Goal: Task Accomplishment & Management: Manage account settings

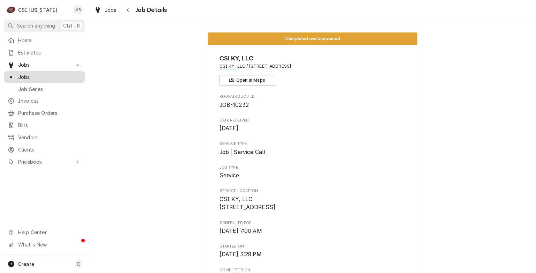
click at [25, 77] on span "Jobs" at bounding box center [49, 76] width 63 height 7
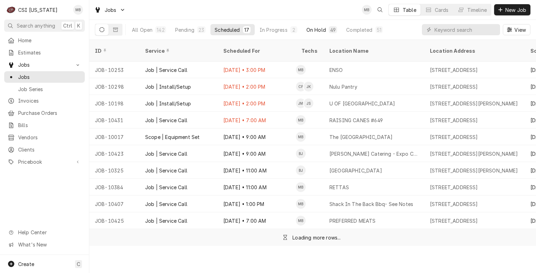
click at [315, 29] on div "On Hold" at bounding box center [316, 29] width 20 height 7
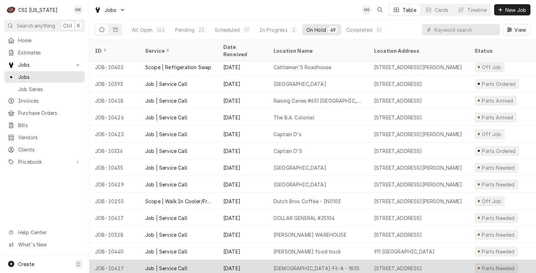
scroll to position [606, 0]
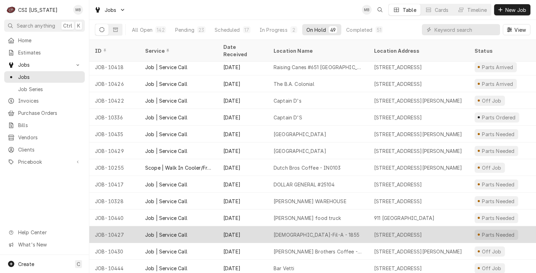
click at [274, 231] on div "Chick-Fil-A - 1855" at bounding box center [317, 234] width 86 height 7
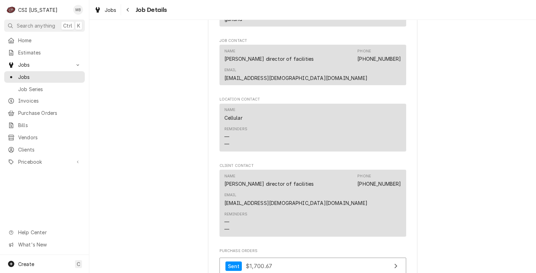
scroll to position [1012, 0]
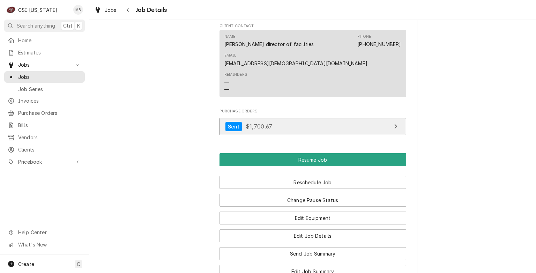
click at [265, 123] on span "$1,700.67" at bounding box center [259, 126] width 27 height 7
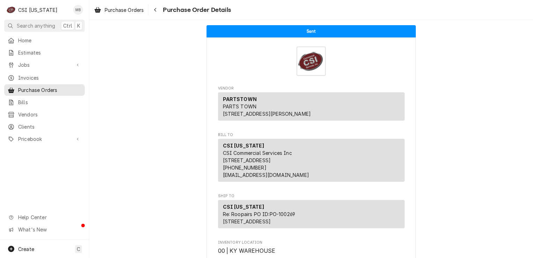
scroll to position [175, 0]
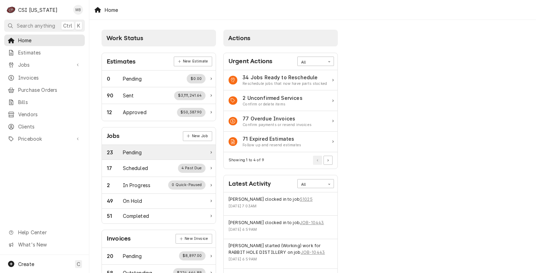
click at [155, 155] on div "23 Pending" at bounding box center [159, 152] width 114 height 15
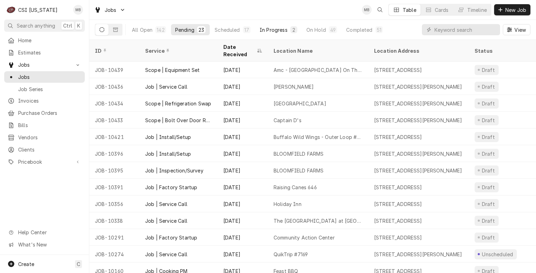
click at [276, 35] on button "In Progress 2" at bounding box center [279, 29] width 46 height 11
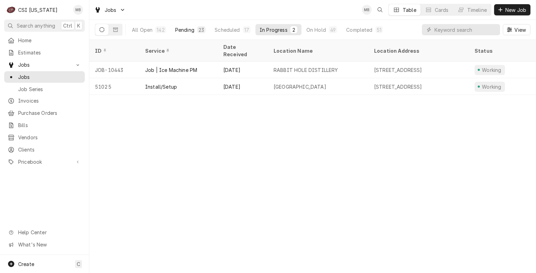
click at [195, 31] on button "Pending 23" at bounding box center [190, 29] width 39 height 11
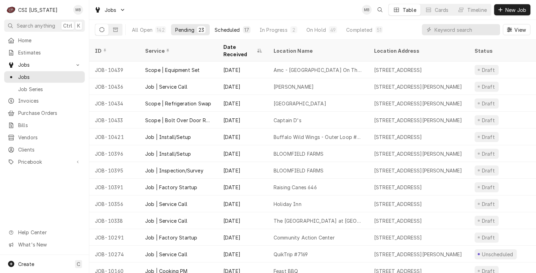
click at [221, 29] on div "Scheduled" at bounding box center [227, 29] width 25 height 7
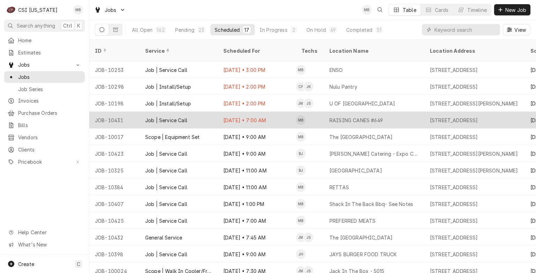
click at [237, 112] on div "Aug 11 • 7:00 AM" at bounding box center [257, 120] width 78 height 17
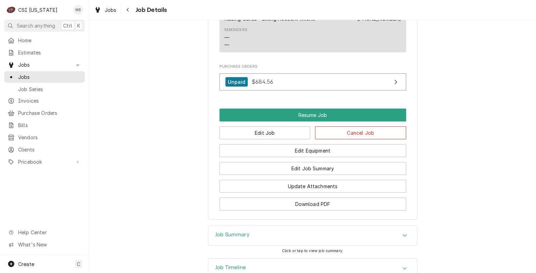
scroll to position [1046, 0]
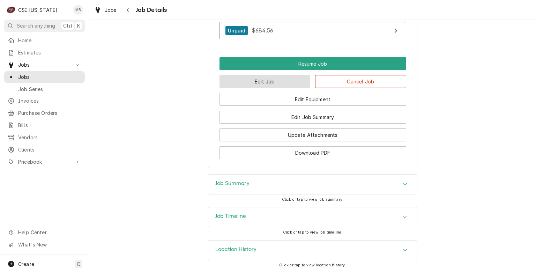
click at [278, 87] on button "Edit Job" at bounding box center [265, 81] width 91 height 13
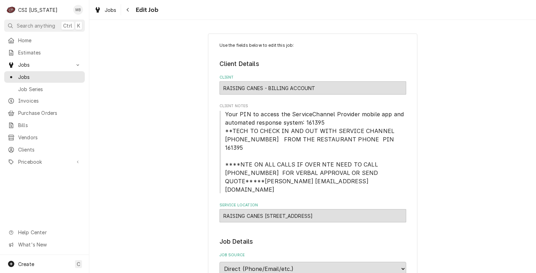
type textarea "x"
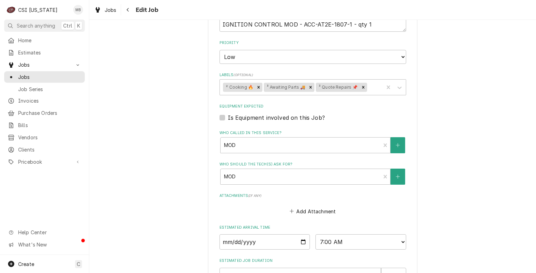
scroll to position [553, 0]
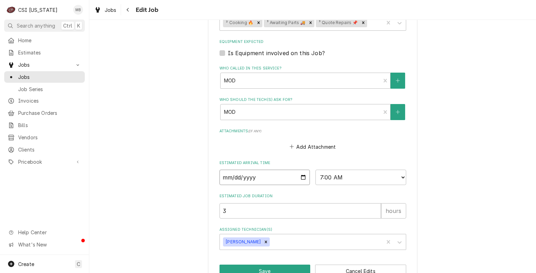
click at [301, 170] on input "2025-08-11" at bounding box center [265, 177] width 91 height 15
type input "2025-08-12"
type textarea "x"
click at [333, 170] on select "AM / PM 6:00 AM 6:15 AM 6:30 AM 6:45 AM 7:00 AM 7:15 AM 7:30 AM 7:45 AM 8:00 AM…" at bounding box center [361, 177] width 91 height 15
select select "07:30:00"
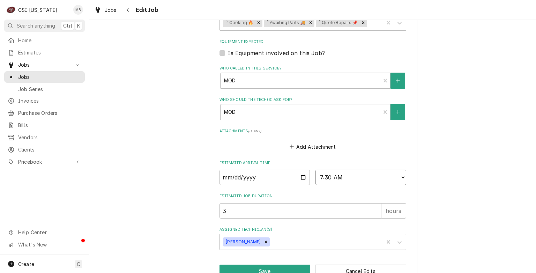
click at [316, 170] on select "AM / PM 6:00 AM 6:15 AM 6:30 AM 6:45 AM 7:00 AM 7:15 AM 7:30 AM 7:45 AM 8:00 AM…" at bounding box center [361, 177] width 91 height 15
click at [264, 239] on icon "Remove Matt Brewington" at bounding box center [266, 241] width 5 height 5
click at [260, 236] on div "Assigned Technician(s)" at bounding box center [306, 242] width 167 height 13
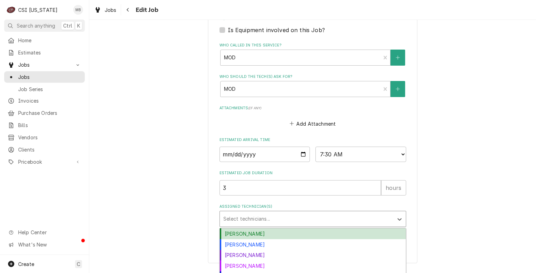
scroll to position [587, 0]
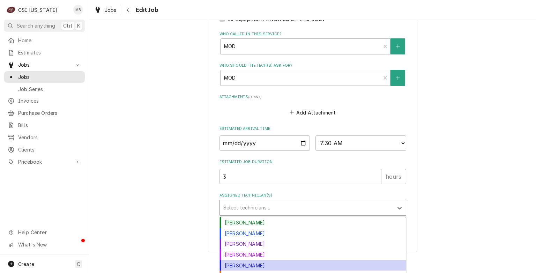
click at [238, 260] on div "[PERSON_NAME]" at bounding box center [313, 265] width 186 height 11
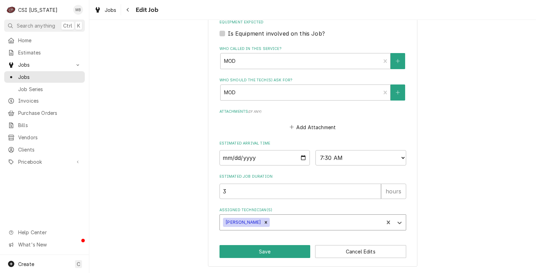
scroll to position [553, 0]
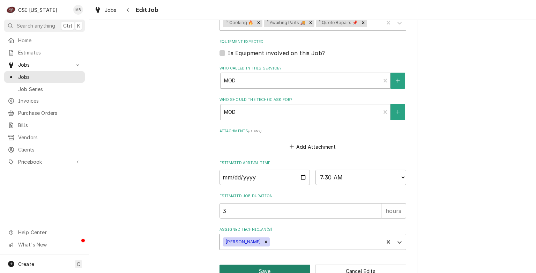
click at [250, 265] on button "Save" at bounding box center [265, 271] width 91 height 13
type textarea "x"
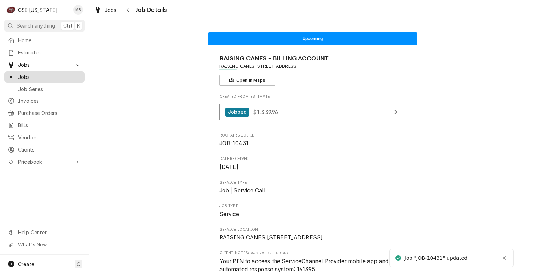
click at [36, 77] on span "Jobs" at bounding box center [49, 76] width 63 height 7
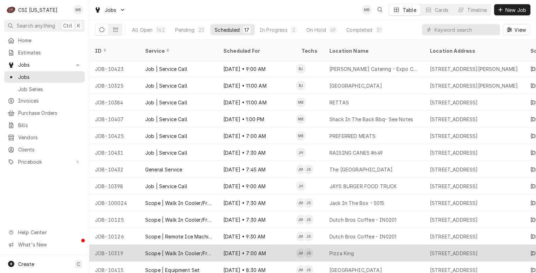
scroll to position [69, 0]
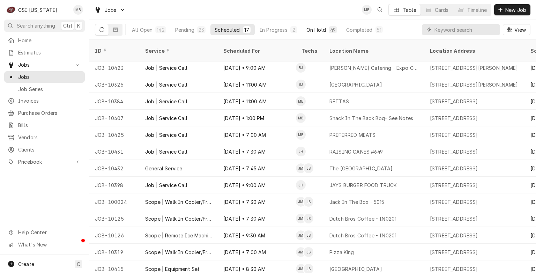
click at [311, 27] on div "On Hold" at bounding box center [316, 29] width 20 height 7
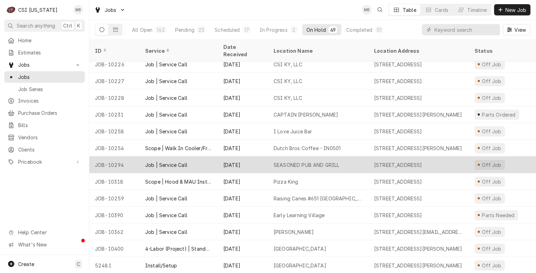
scroll to position [242, 0]
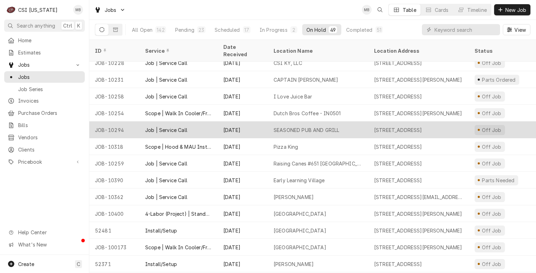
click at [252, 123] on div "Jul 17" at bounding box center [243, 129] width 50 height 17
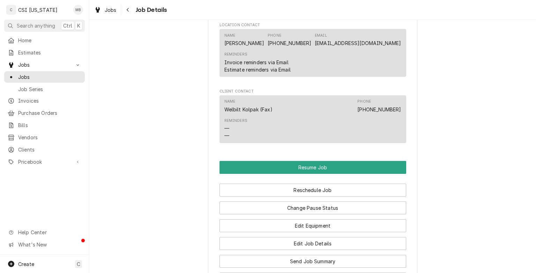
scroll to position [977, 0]
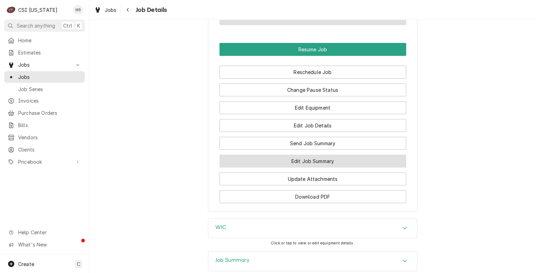
click at [313, 165] on button "Edit Job Summary" at bounding box center [313, 161] width 187 height 13
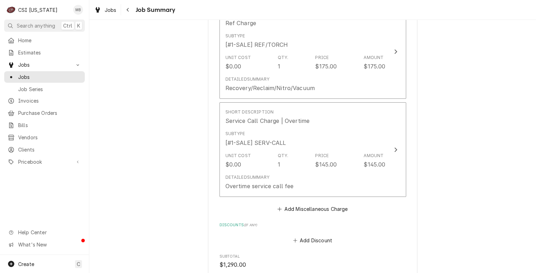
scroll to position [1667, 0]
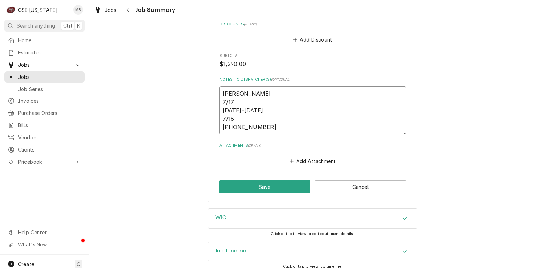
click at [285, 120] on textarea "[PERSON_NAME] 7/17 [DATE]-[DATE] 7/18 [PHONE_NUMBER]" at bounding box center [313, 110] width 187 height 48
click at [284, 127] on textarea "JEFF HARTLEY 7/17 1630-1730 7/18 0615-0700-0930" at bounding box center [313, 110] width 187 height 48
type textarea "x"
type textarea "JEFF HARTLEY 7/17 1630-1730 7/18 0615-0700-0930"
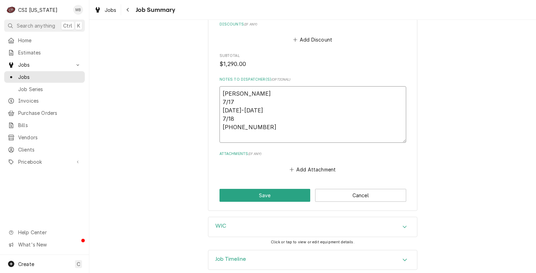
type textarea "x"
type textarea "JEFF HARTLEY 7/17 1630-1730 7/18 0615-0700-0930"
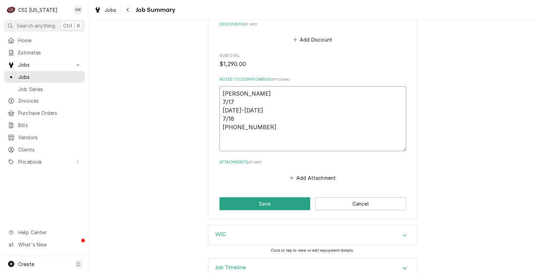
type textarea "x"
type textarea "JEFF HARTLEY 7/17 1630-1730 7/18 0615-0700-0930 c"
type textarea "x"
type textarea "JEFF HARTLEY 7/17 1630-1730 7/18 0615-0700-0930 cl"
type textarea "x"
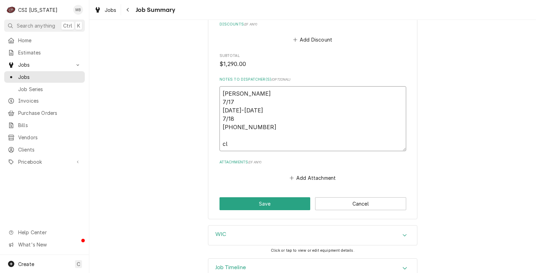
type textarea "JEFF HARTLEY 7/17 1630-1730 7/18 0615-0700-0930 clo"
type textarea "x"
type textarea "JEFF HARTLEY 7/17 1630-1730 7/18 0615-0700-0930 clos"
type textarea "x"
type textarea "JEFF HARTLEY 7/17 1630-1730 7/18 0615-0700-0930 closi"
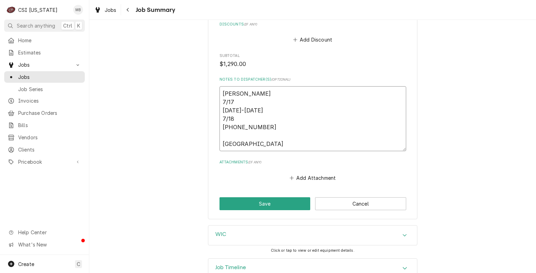
type textarea "x"
type textarea "JEFF HARTLEY 7/17 1630-1730 7/18 0615-0700-0930 closin"
type textarea "x"
type textarea "JEFF HARTLEY 7/17 1630-1730 7/18 0615-0700-0930 closing"
type textarea "x"
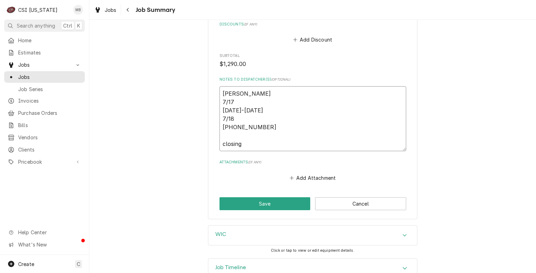
type textarea "JEFF HARTLEY 7/17 1630-1730 7/18 0615-0700-0930 closing"
type textarea "x"
type textarea "JEFF HARTLEY 7/17 1630-1730 7/18 0615-0700-0930 closing t"
type textarea "x"
type textarea "JEFF HARTLEY 7/17 1630-1730 7/18 0615-0700-0930 closing ti"
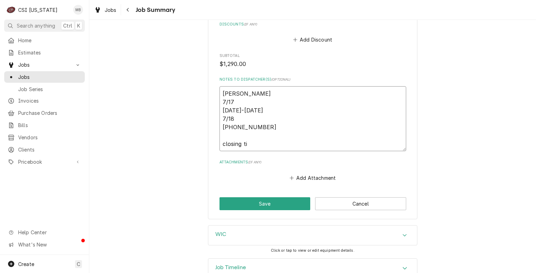
type textarea "x"
type textarea "JEFF HARTLEY 7/17 1630-1730 7/18 0615-0700-0930 closing tic"
type textarea "x"
type textarea "JEFF HARTLEY 7/17 1630-1730 7/18 0615-0700-0930 closing tick"
type textarea "x"
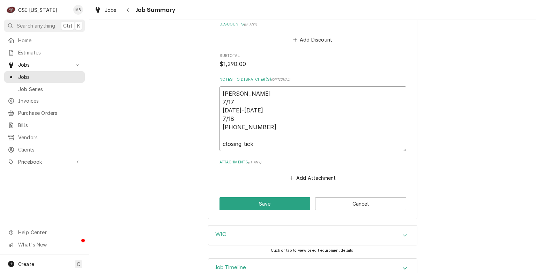
type textarea "JEFF HARTLEY 7/17 1630-1730 7/18 0615-0700-0930 closing ticke"
type textarea "x"
type textarea "JEFF HARTLEY 7/17 1630-1730 7/18 0615-0700-0930 closing ticket"
type textarea "x"
type textarea "JEFF HARTLEY 7/17 1630-1730 7/18 0615-0700-0930 closing ticket,"
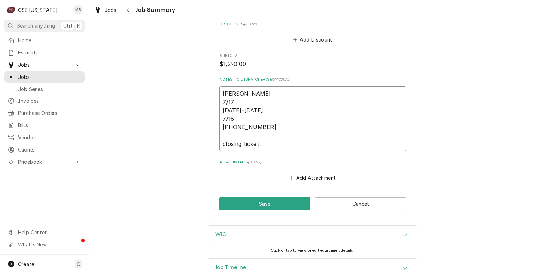
type textarea "x"
type textarea "JEFF HARTLEY 7/17 1630-1730 7/18 0615-0700-0930 closing ticket,"
type textarea "x"
type textarea "JEFF HARTLEY 7/17 1630-1730 7/18 0615-0700-0930 closing ticket,"
type textarea "x"
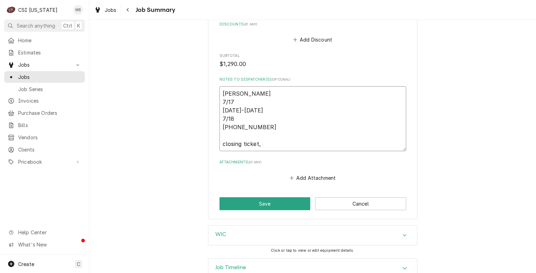
type textarea "JEFF HARTLEY 7/17 1630-1730 7/18 0615-0700-0930 closing ticket"
type textarea "x"
type textarea "JEFF HARTLEY 7/17 1630-1730 7/18 0615-0700-0930 closing ticke"
type textarea "x"
type textarea "JEFF HARTLEY 7/17 1630-1730 7/18 0615-0700-0930 closing tick"
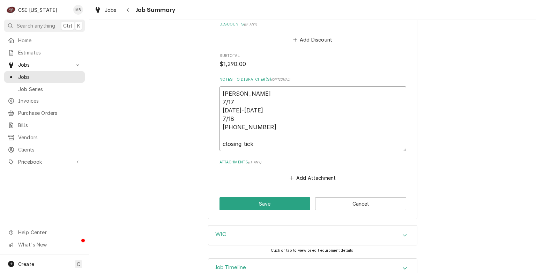
type textarea "x"
type textarea "JEFF HARTLEY 7/17 1630-1730 7/18 0615-0700-0930 closing tic"
type textarea "x"
type textarea "JEFF HARTLEY 7/17 1630-1730 7/18 0615-0700-0930 closing ti"
type textarea "x"
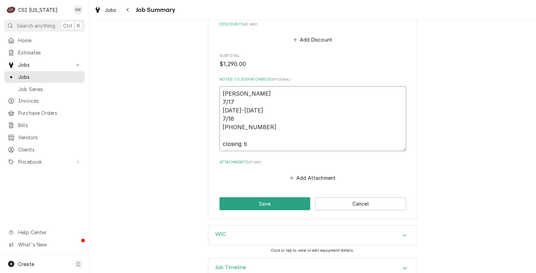
type textarea "JEFF HARTLEY 7/17 1630-1730 7/18 0615-0700-0930 closing t"
type textarea "x"
type textarea "JEFF HARTLEY 7/17 1630-1730 7/18 0615-0700-0930 closing"
type textarea "x"
type textarea "JEFF HARTLEY 7/17 1630-1730 7/18 0615-0700-0930 closing"
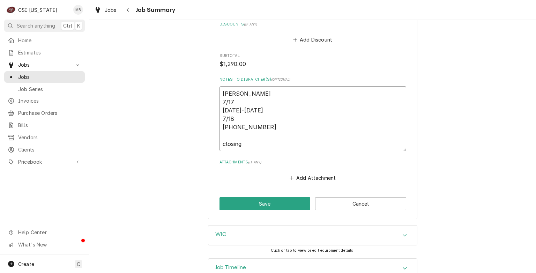
type textarea "x"
type textarea "JEFF HARTLEY 7/17 1630-1730 7/18 0615-0700-0930 closin"
type textarea "x"
type textarea "JEFF HARTLEY 7/17 1630-1730 7/18 0615-0700-0930 closi"
type textarea "x"
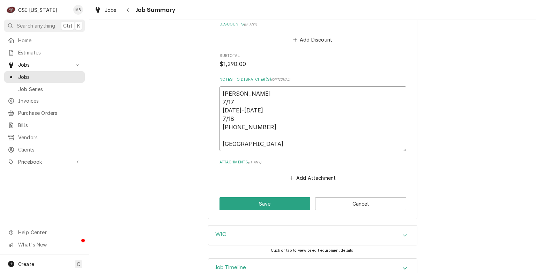
type textarea "JEFF HARTLEY 7/17 1630-1730 7/18 0615-0700-0930 clos"
type textarea "x"
type textarea "JEFF HARTLEY 7/17 1630-1730 7/18 0615-0700-0930 clo"
type textarea "x"
type textarea "JEFF HARTLEY 7/17 1630-1730 7/18 0615-0700-0930 cl"
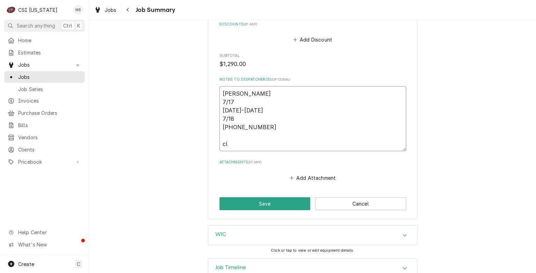
type textarea "x"
type textarea "JEFF HARTLEY 7/17 1630-1730 7/18 0615-0700-0930 c"
type textarea "x"
type textarea "JEFF HARTLEY 7/17 1630-1730 7/18 0615-0700-0930"
type textarea "x"
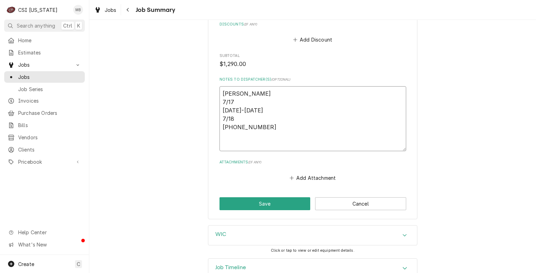
type textarea "JEFF HARTLEY 7/17 1630-1730 7/18 0615-0700-0930 C"
type textarea "x"
type textarea "JEFF HARTLEY 7/17 1630-1730 7/18 0615-0700-0930 CL"
type textarea "x"
type textarea "JEFF HARTLEY 7/17 1630-1730 7/18 0615-0700-0930 CLO"
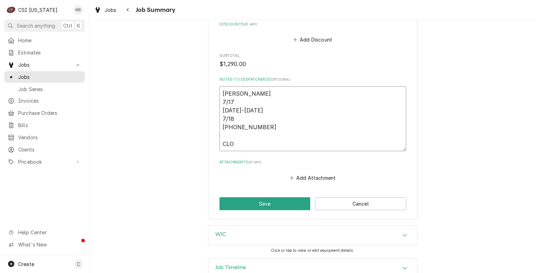
type textarea "x"
type textarea "JEFF HARTLEY 7/17 1630-1730 7/18 0615-0700-0930 CLOSI"
type textarea "x"
type textarea "JEFF HARTLEY 7/17 1630-1730 7/18 0615-0700-0930 CLOSIN"
type textarea "x"
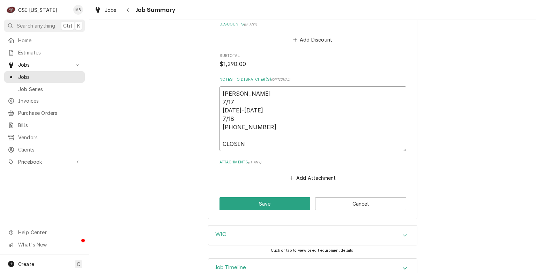
type textarea "JEFF HARTLEY 7/17 1630-1730 7/18 0615-0700-0930 CLOSING"
type textarea "x"
type textarea "JEFF HARTLEY 7/17 1630-1730 7/18 0615-0700-0930 CLOSING"
type textarea "x"
type textarea "JEFF HARTLEY 7/17 1630-1730 7/18 0615-0700-0930 CLOSING WI"
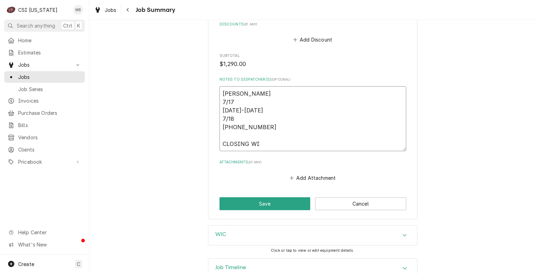
type textarea "x"
type textarea "JEFF HARTLEY 7/17 1630-1730 7/18 0615-0700-0930 CLOSING WITH"
type textarea "x"
type textarea "JEFF HARTLEY 7/17 1630-1730 7/18 0615-0700-0930 CLOSING WITH"
type textarea "x"
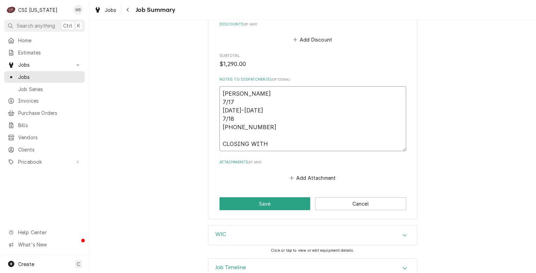
type textarea "JEFF HARTLEY 7/17 1630-1730 7/18 0615-0700-0930 CLOSING WITH N"
type textarea "x"
type textarea "JEFF HARTLEY 7/17 1630-1730 7/18 0615-0700-0930 CLOSING WITH NO"
type textarea "x"
type textarea "JEFF HARTLEY 7/17 1630-1730 7/18 0615-0700-0930 CLOSING WITH NO"
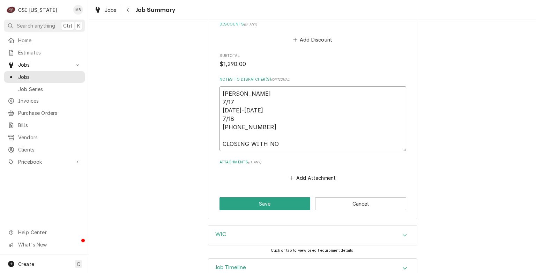
type textarea "x"
type textarea "JEFF HARTLEY 7/17 1630-1730 7/18 0615-0700-0930 CLOSING WITH NO C"
type textarea "x"
type textarea "JEFF HARTLEY 7/17 1630-1730 7/18 0615-0700-0930 CLOSING WITH NO CH"
type textarea "x"
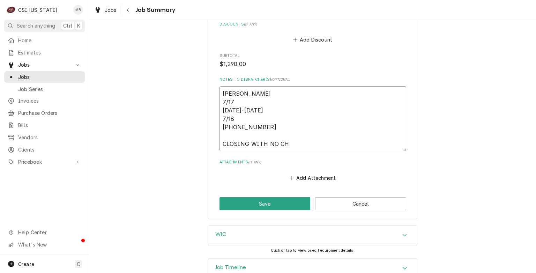
type textarea "JEFF HARTLEY 7/17 1630-1730 7/18 0615-0700-0930 CLOSING WITH NO CHA"
type textarea "x"
type textarea "JEFF HARTLEY 7/17 1630-1730 7/18 0615-0700-0930 CLOSING WITH NO CHAR"
type textarea "x"
type textarea "JEFF HARTLEY 7/17 1630-1730 7/18 0615-0700-0930 CLOSING WITH NO CHARG"
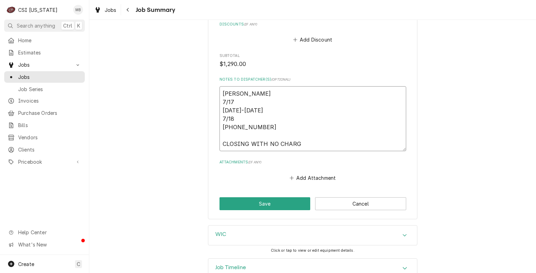
type textarea "x"
type textarea "JEFF HARTLEY 7/17 1630-1730 7/18 0615-0700-0930 CLOSING WITH NO CHARGE"
type textarea "x"
type textarea "JEFF HARTLEY 7/17 1630-1730 7/18 0615-0700-0930 CLOSING WITH NO CHARGES"
type textarea "x"
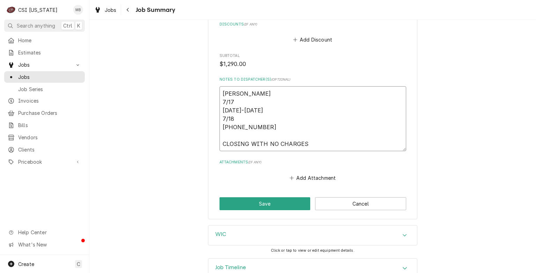
type textarea "JEFF HARTLEY 7/17 1630-1730 7/18 0615-0700-0930 CLOSING WITH NO CHARGES"
type textarea "x"
type textarea "JEFF HARTLEY 7/17 1630-1730 7/18 0615-0700-0930 CLOSING WITH NO CHARGES T"
type textarea "x"
type textarea "JEFF HARTLEY 7/17 1630-1730 7/18 0615-0700-0930 CLOSING WITH NO CHARGES TO"
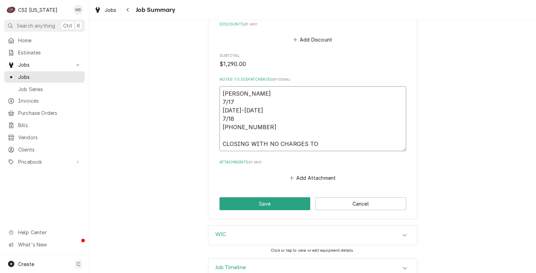
type textarea "x"
type textarea "JEFF HARTLEY 7/17 1630-1730 7/18 0615-0700-0930 CLOSING WITH NO CHARGES TO"
type textarea "x"
type textarea "JEFF HARTLEY 7/17 1630-1730 7/18 0615-0700-0930 CLOSING WITH NO CHARGES TO C"
type textarea "x"
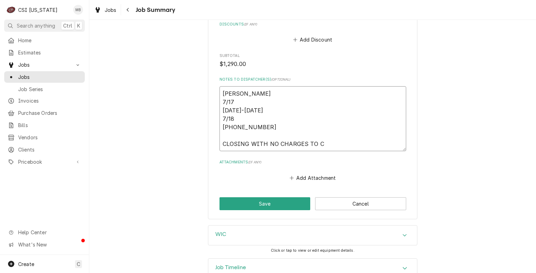
type textarea "JEFF HARTLEY 7/17 1630-1730 7/18 0615-0700-0930 CLOSING WITH NO CHARGES TO CU"
type textarea "x"
type textarea "JEFF HARTLEY 7/17 1630-1730 7/18 0615-0700-0930 CLOSING WITH NO CHARGES TO CUS"
type textarea "x"
type textarea "JEFF HARTLEY 7/17 1630-1730 7/18 0615-0700-0930 CLOSING WITH NO CHARGES TO CUST"
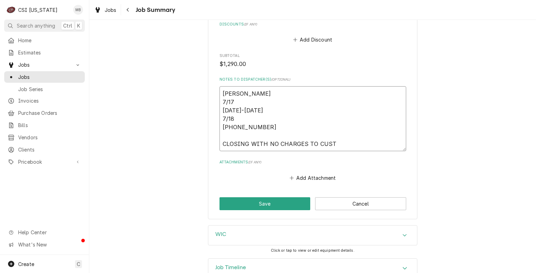
type textarea "x"
type textarea "JEFF HARTLEY 7/17 1630-1730 7/18 0615-0700-0930 CLOSING WITH NO CHARGES TO CUSTO"
type textarea "x"
type textarea "JEFF HARTLEY 7/17 1630-1730 7/18 0615-0700-0930 CLOSING WITH NO CHARGES TO CUST…"
type textarea "x"
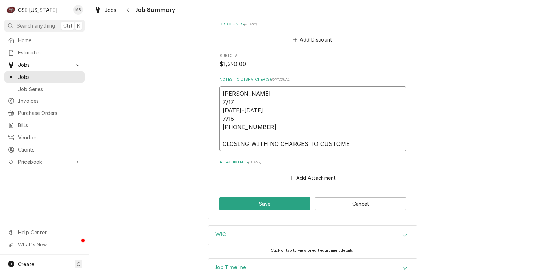
type textarea "JEFF HARTLEY 7/17 1630-1730 7/18 0615-0700-0930 CLOSING WITH NO CHARGES TO CUST…"
type textarea "x"
type textarea "JEFF HARTLEY 7/17 1630-1730 7/18 0615-0700-0930 CLOSING WITH NO CHARGES TO CUST…"
type textarea "x"
type textarea "JEFF HARTLEY 7/17 1630-1730 7/18 0615-0700-0930 CLOSING WITH NO CHARGES TO CUST…"
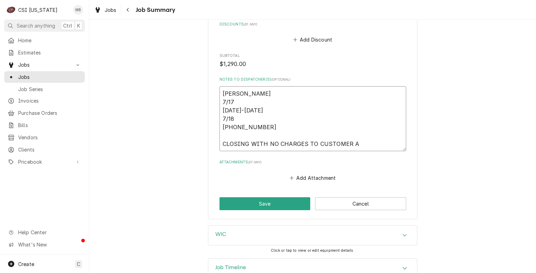
type textarea "x"
type textarea "JEFF HARTLEY 7/17 1630-1730 7/18 0615-0700-0930 CLOSING WITH NO CHARGES TO CUST…"
type textarea "x"
type textarea "JEFF HARTLEY 7/17 1630-1730 7/18 0615-0700-0930 CLOSING WITH NO CHARGES TO CUST…"
type textarea "x"
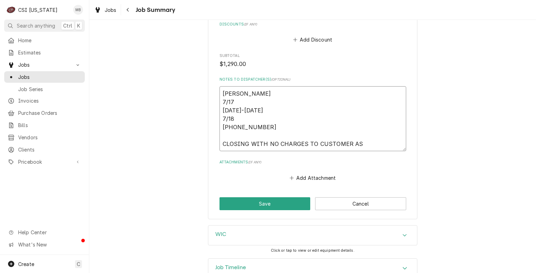
type textarea "JEFF HARTLEY 7/17 1630-1730 7/18 0615-0700-0930 CLOSING WITH NO CHARGES TO CUST…"
type textarea "x"
type textarea "JEFF HARTLEY 7/17 1630-1730 7/18 0615-0700-0930 CLOSING WITH NO CHARGES TO CUST…"
type textarea "x"
type textarea "JEFF HARTLEY 7/17 1630-1730 7/18 0615-0700-0930 CLOSING WITH NO CHARGES TO CUST…"
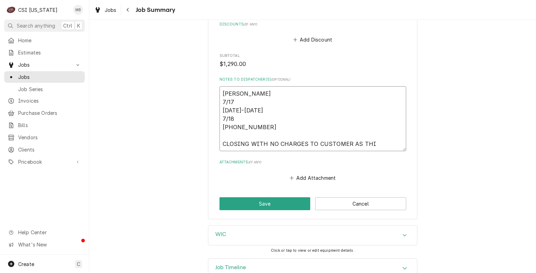
type textarea "x"
type textarea "JEFF HARTLEY 7/17 1630-1730 7/18 0615-0700-0930 CLOSING WITH NO CHARGES TO CUST…"
type textarea "x"
type textarea "JEFF HARTLEY 7/17 1630-1730 7/18 0615-0700-0930 CLOSING WITH NO CHARGES TO CUST…"
type textarea "x"
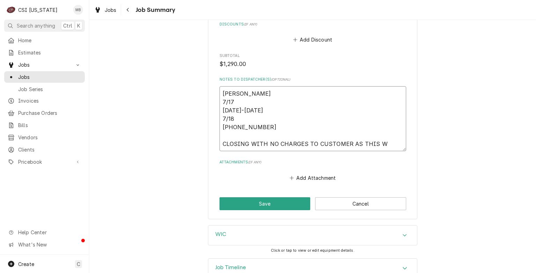
type textarea "JEFF HARTLEY 7/17 1630-1730 7/18 0615-0700-0930 CLOSING WITH NO CHARGES TO CUST…"
type textarea "x"
type textarea "JEFF HARTLEY 7/17 1630-1730 7/18 0615-0700-0930 CLOSING WITH NO CHARGES TO CUST…"
type textarea "x"
type textarea "JEFF HARTLEY 7/17 1630-1730 7/18 0615-0700-0930 CLOSING WITH NO CHARGES TO CUST…"
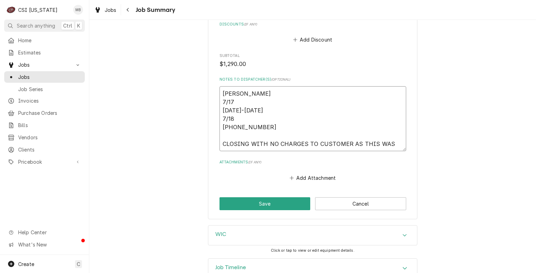
type textarea "x"
type textarea "JEFF HARTLEY 7/17 1630-1730 7/18 0615-0700-0930 CLOSING WITH NO CHARGES TO CUST…"
type textarea "x"
type textarea "JEFF HARTLEY 7/17 1630-1730 7/18 0615-0700-0930 CLOSING WITH NO CHARGES TO CUST…"
type textarea "x"
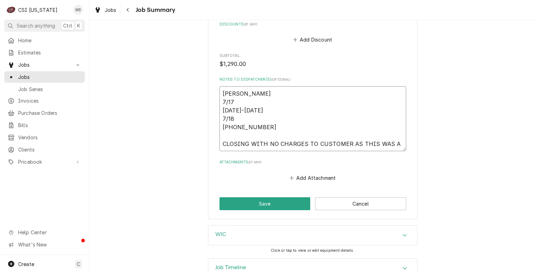
type textarea "JEFF HARTLEY 7/17 1630-1730 7/18 0615-0700-0930 CLOSING WITH NO CHARGES TO CUST…"
type textarea "x"
type textarea "JEFF HARTLEY 7/17 1630-1730 7/18 0615-0700-0930 CLOSING WITH NO CHARGES TO CUST…"
type textarea "x"
type textarea "JEFF HARTLEY 7/17 1630-1730 7/18 0615-0700-0930 CLOSING WITH NO CHARGES TO CUST…"
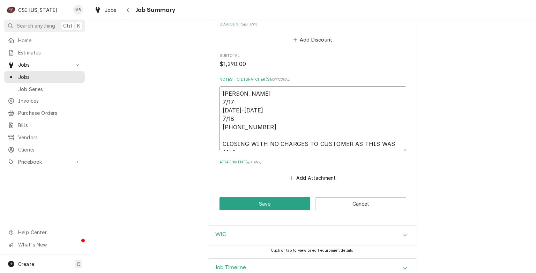
type textarea "x"
type textarea "JEFF HARTLEY 7/17 1630-1730 7/18 0615-0700-0930 CLOSING WITH NO CHARGES TO CUST…"
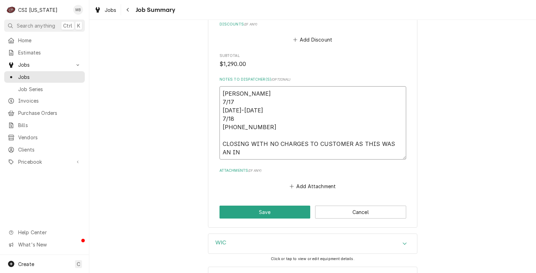
type textarea "x"
type textarea "JEFF HARTLEY 7/17 1630-1730 7/18 0615-0700-0930 CLOSING WITH NO CHARGES TO CUST…"
type textarea "x"
type textarea "JEFF HARTLEY 7/17 1630-1730 7/18 0615-0700-0930 CLOSING WITH NO CHARGES TO CUST…"
type textarea "x"
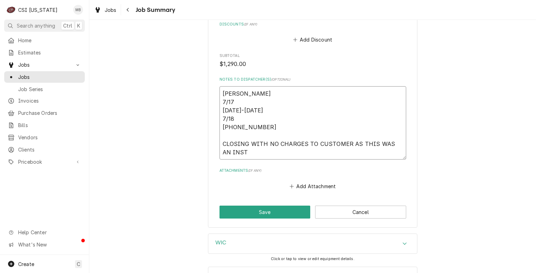
type textarea "JEFF HARTLEY 7/17 1630-1730 7/18 0615-0700-0930 CLOSING WITH NO CHARGES TO CUST…"
type textarea "x"
type textarea "JEFF HARTLEY 7/17 1630-1730 7/18 0615-0700-0930 CLOSING WITH NO CHARGES TO CUST…"
type textarea "x"
type textarea "JEFF HARTLEY 7/17 1630-1730 7/18 0615-0700-0930 CLOSING WITH NO CHARGES TO CUST…"
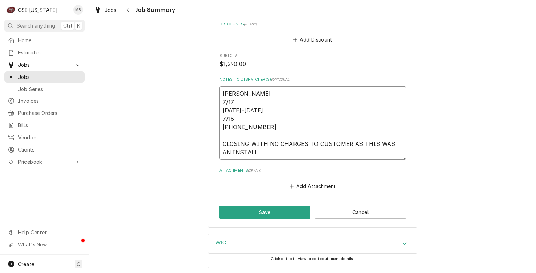
type textarea "x"
type textarea "JEFF HARTLEY 7/17 1630-1730 7/18 0615-0700-0930 CLOSING WITH NO CHARGES TO CUST…"
type textarea "x"
type textarea "JEFF HARTLEY 7/17 1630-1730 7/18 0615-0700-0930 CLOSING WITH NO CHARGES TO CUST…"
type textarea "x"
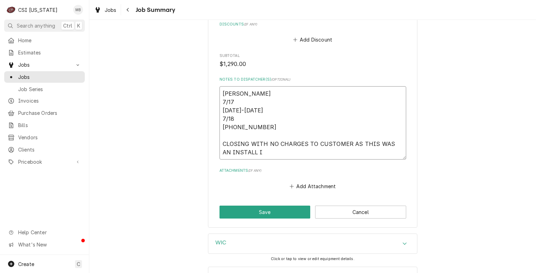
type textarea "JEFF HARTLEY 7/17 1630-1730 7/18 0615-0700-0930 CLOSING WITH NO CHARGES TO CUST…"
type textarea "x"
type textarea "JEFF HARTLEY 7/17 1630-1730 7/18 0615-0700-0930 CLOSING WITH NO CHARGES TO CUST…"
type textarea "x"
type textarea "JEFF HARTLEY 7/17 1630-1730 7/18 0615-0700-0930 CLOSING WITH NO CHARGES TO CUST…"
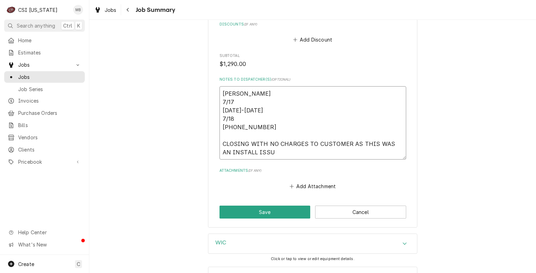
type textarea "x"
type textarea "JEFF HARTLEY 7/17 1630-1730 7/18 0615-0700-0930 CLOSING WITH NO CHARGES TO CUST…"
click at [262, 214] on button "Save" at bounding box center [265, 212] width 91 height 13
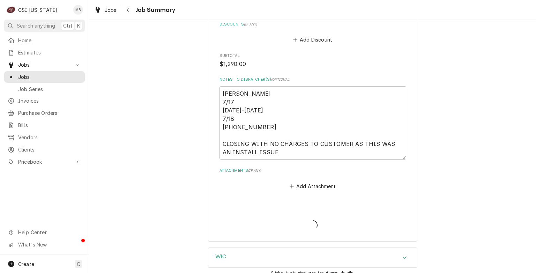
type textarea "x"
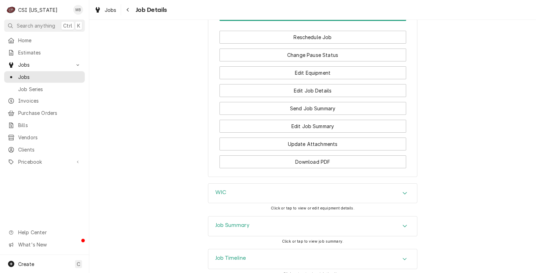
scroll to position [977, 0]
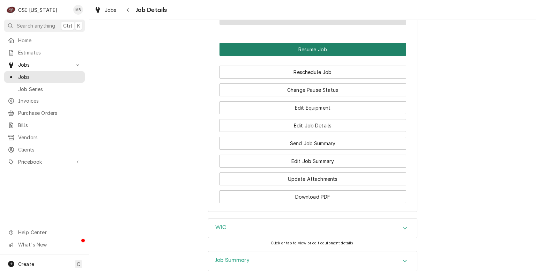
click at [334, 56] on button "Resume Job" at bounding box center [313, 49] width 187 height 13
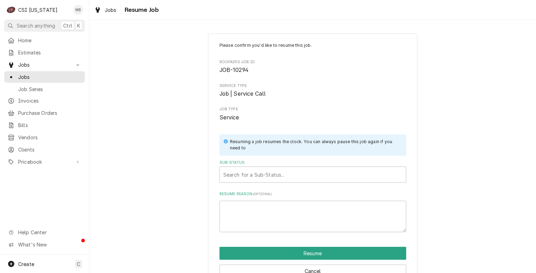
scroll to position [19, 0]
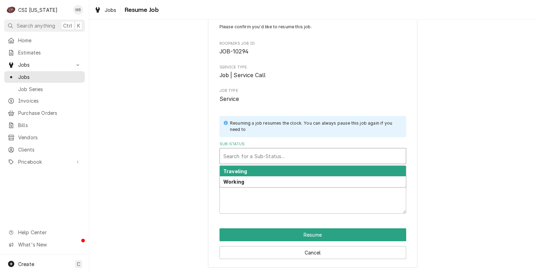
click at [233, 158] on div "Sub-Status" at bounding box center [312, 156] width 179 height 13
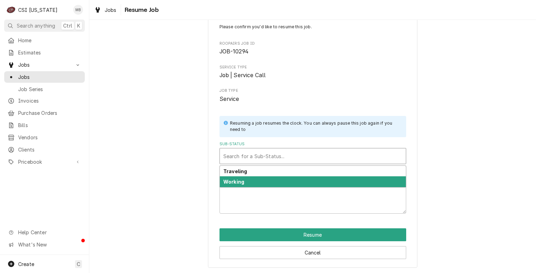
click at [228, 184] on strong "Working" at bounding box center [233, 182] width 21 height 6
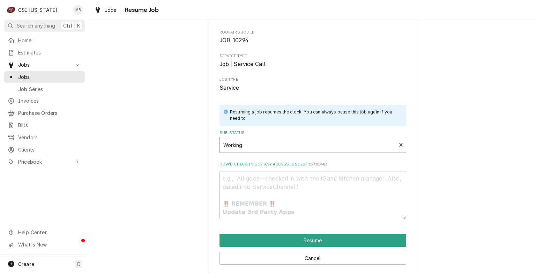
scroll to position [35, 0]
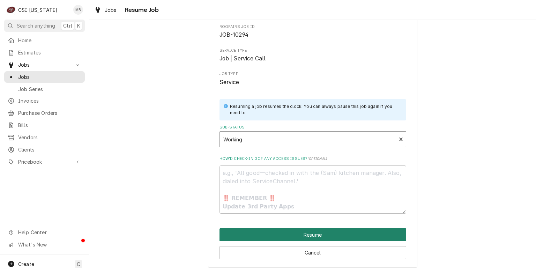
click at [313, 231] on button "Resume" at bounding box center [313, 234] width 187 height 13
type textarea "x"
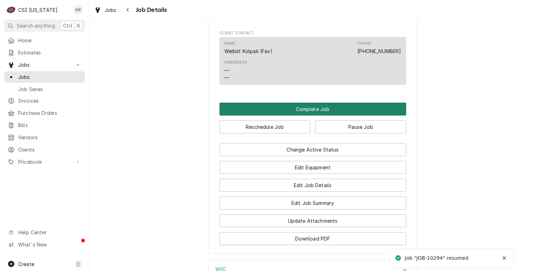
scroll to position [942, 0]
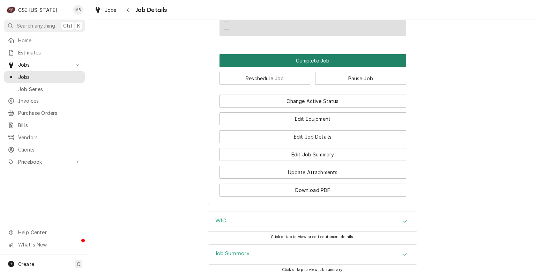
click at [317, 67] on button "Complete Job" at bounding box center [313, 60] width 187 height 13
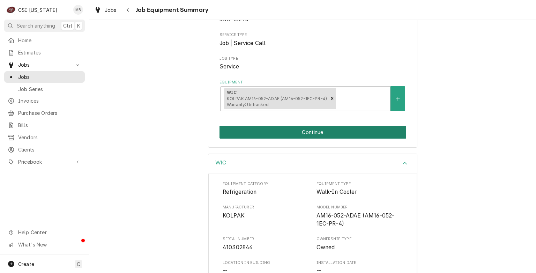
scroll to position [175, 0]
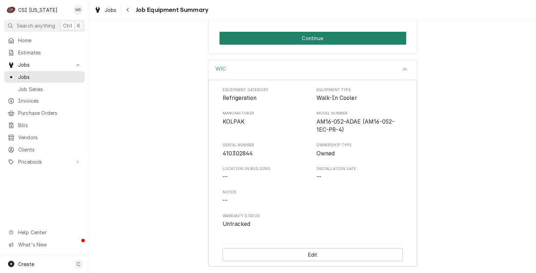
click at [286, 32] on button "Continue" at bounding box center [313, 38] width 187 height 13
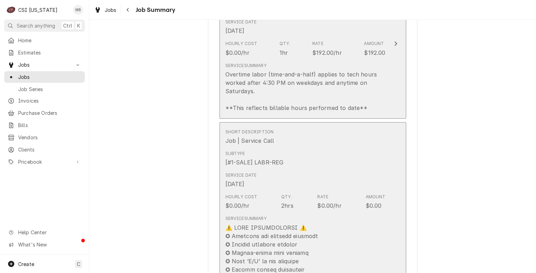
click at [286, 44] on div "Hourly Cost $0.00/hr Qty. 1hr Rate $192.00/hr Amount $192.00" at bounding box center [305, 49] width 160 height 22
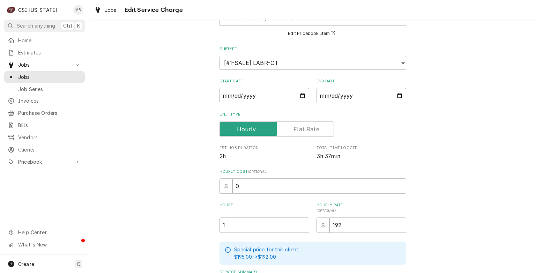
scroll to position [160, 0]
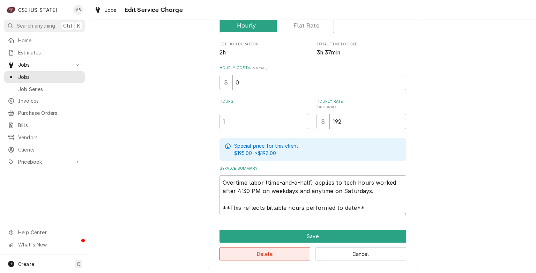
click at [288, 253] on button "Delete" at bounding box center [265, 253] width 91 height 13
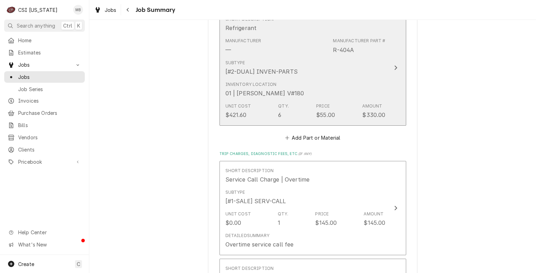
scroll to position [1160, 0]
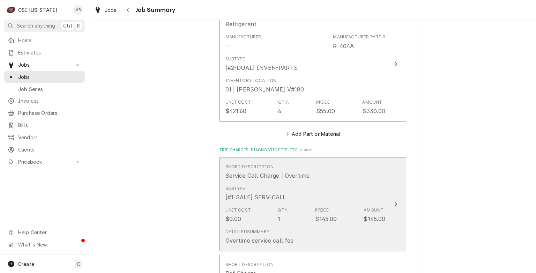
click at [302, 193] on div "Subtype [#1-SALE] SERV-CALL" at bounding box center [305, 194] width 160 height 22
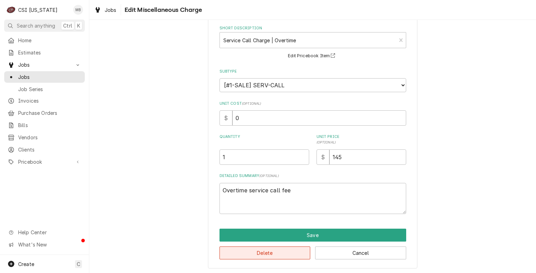
click at [269, 256] on button "Delete" at bounding box center [265, 252] width 91 height 13
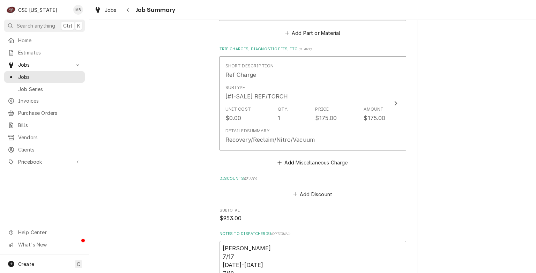
scroll to position [1190, 0]
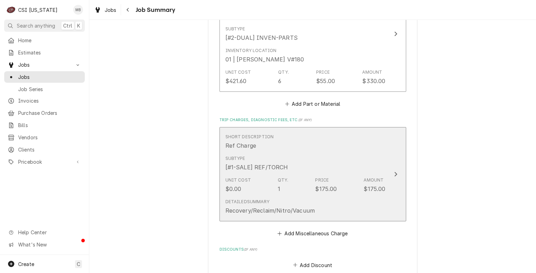
click at [269, 160] on div "Subtype [#1-SALE] REF/TORCH" at bounding box center [256, 163] width 63 height 16
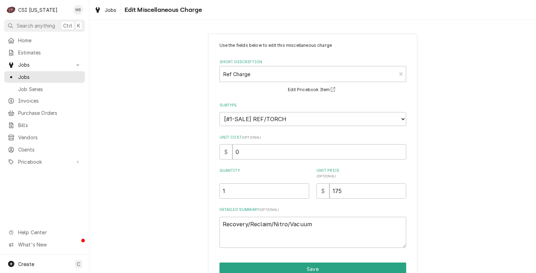
scroll to position [34, 0]
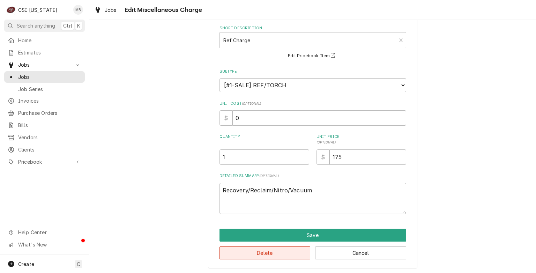
click at [289, 249] on button "Delete" at bounding box center [265, 252] width 91 height 13
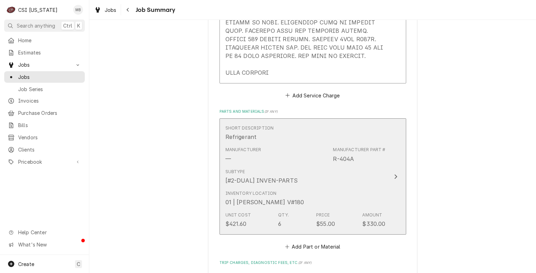
scroll to position [1081, 0]
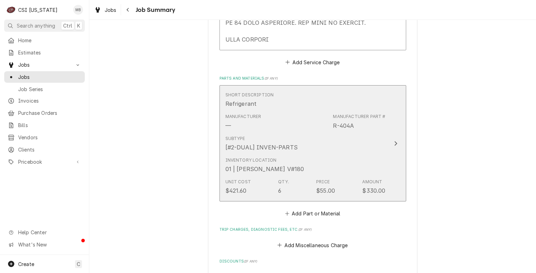
click at [316, 148] on div "Subtype [#2-DUAL] INVEN-PARTS" at bounding box center [305, 144] width 160 height 22
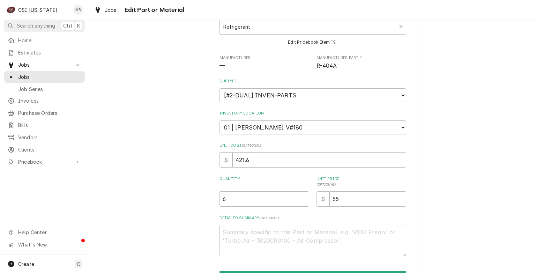
scroll to position [89, 0]
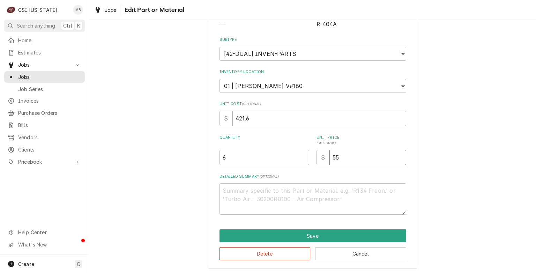
drag, startPoint x: 347, startPoint y: 156, endPoint x: 329, endPoint y: 162, distance: 19.7
click at [325, 163] on div "$ 55" at bounding box center [362, 157] width 90 height 15
type textarea "x"
type input "0"
type textarea "x"
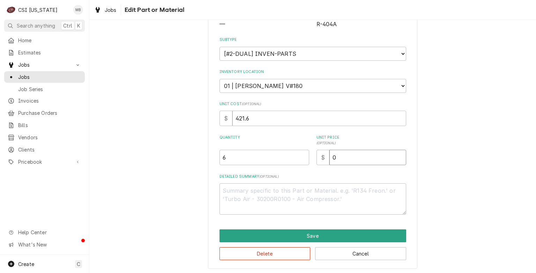
type input "00"
type textarea "x"
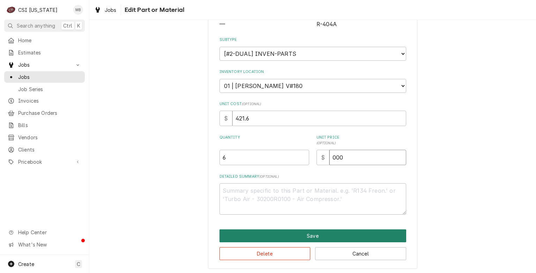
type input "000"
click at [317, 230] on button "Save" at bounding box center [313, 235] width 187 height 13
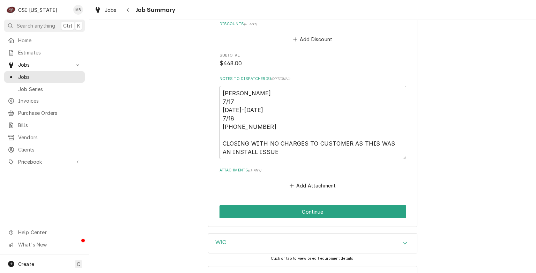
scroll to position [1333, 0]
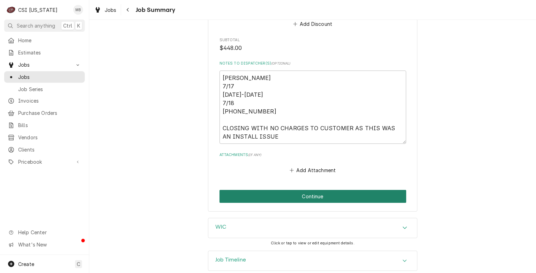
click at [302, 198] on button "Continue" at bounding box center [313, 196] width 187 height 13
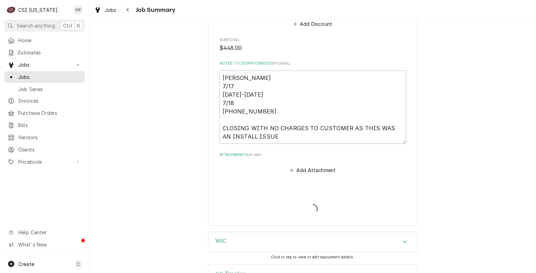
type textarea "x"
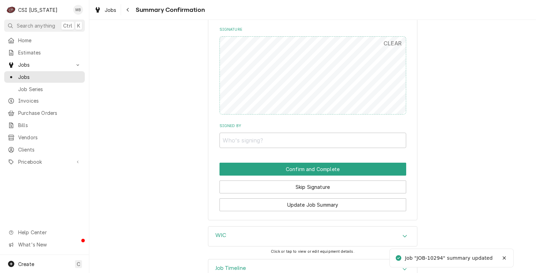
scroll to position [1173, 0]
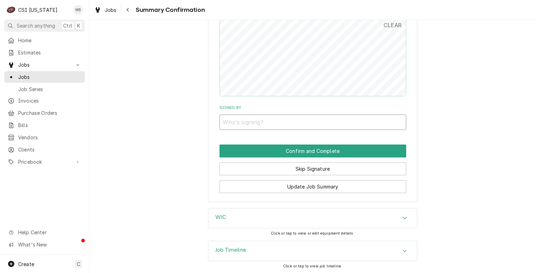
click at [253, 118] on input "Signed By" at bounding box center [313, 121] width 187 height 15
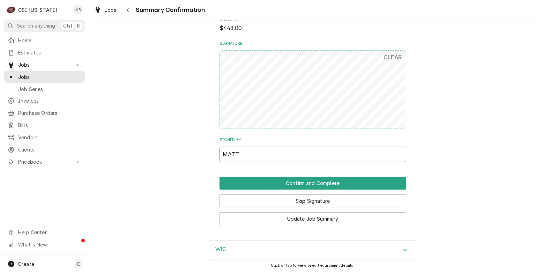
scroll to position [1103, 0]
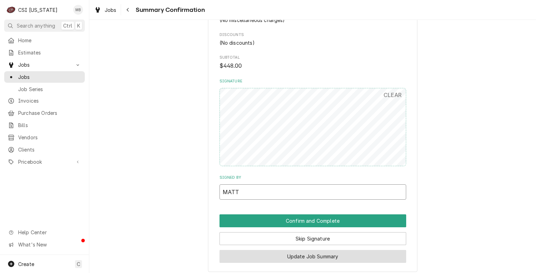
type input "MATT"
click at [299, 259] on button "Update Job Summary" at bounding box center [313, 256] width 187 height 13
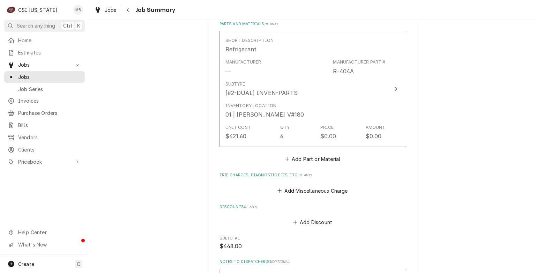
scroll to position [1222, 0]
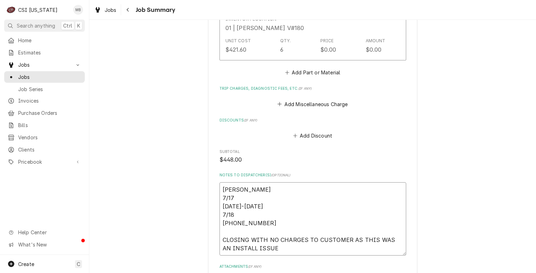
click at [313, 218] on textarea "[PERSON_NAME] 7/17 [DATE]-[DATE] 7/18 [PHONE_NUMBER] CLOSING WITH NO CHARGES TO…" at bounding box center [313, 218] width 187 height 73
click at [281, 246] on textarea "[PERSON_NAME] 7/17 [DATE]-[DATE] 7/18 [PHONE_NUMBER] CLOSING WITH NO CHARGES TO…" at bounding box center [313, 218] width 187 height 73
type textarea "x"
type textarea "[PERSON_NAME] 7/17 [DATE]-[DATE] 7/18 [PHONE_NUMBER] CLOSING WITH NO CHARGES TO…"
type textarea "x"
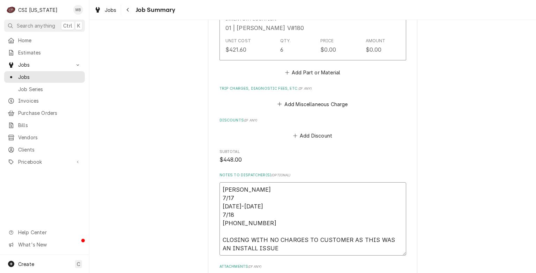
type textarea "[PERSON_NAME] 7/17 [DATE]-[DATE] 7/18 [PHONE_NUMBER] CLOSING WITH NO CHARGES TO…"
type textarea "x"
type textarea "[PERSON_NAME] 7/17 [DATE]-[DATE] 7/18 [PHONE_NUMBER] CLOSING WITH NO CHARGES TO…"
type textarea "x"
type textarea "JEFF HARTLEY 7/17 1630-1730 7/18 0615-0700-0930 CLOSING WITH NO CHARGES TO CUST…"
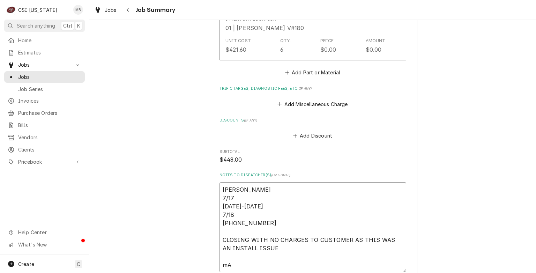
type textarea "x"
type textarea "JEFF HARTLEY 7/17 1630-1730 7/18 0615-0700-0930 CLOSING WITH NO CHARGES TO CUST…"
type textarea "x"
type textarea "JEFF HARTLEY 7/17 1630-1730 7/18 0615-0700-0930 CLOSING WITH NO CHARGES TO CUST…"
type textarea "x"
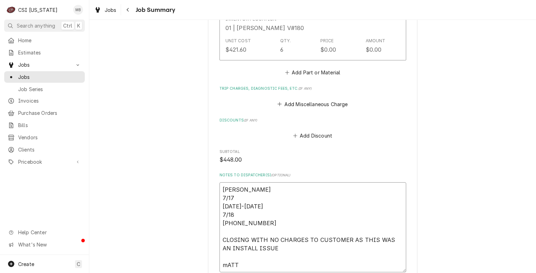
type textarea "JEFF HARTLEY 7/17 1630-1730 7/18 0615-0700-0930 CLOSING WITH NO CHARGES TO CUST…"
type textarea "x"
type textarea "JEFF HARTLEY 7/17 1630-1730 7/18 0615-0700-0930 CLOSING WITH NO CHARGES TO CUST…"
type textarea "x"
type textarea "JEFF HARTLEY 7/17 1630-1730 7/18 0615-0700-0930 CLOSING WITH NO CHARGES TO CUST…"
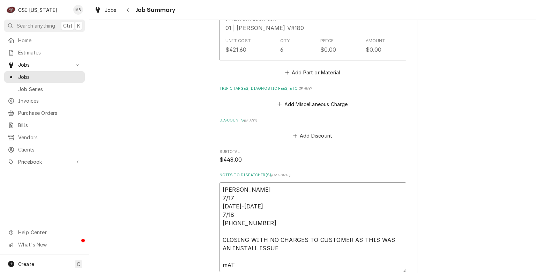
type textarea "x"
type textarea "JEFF HARTLEY 7/17 1630-1730 7/18 0615-0700-0930 CLOSING WITH NO CHARGES TO CUST…"
type textarea "x"
type textarea "JEFF HARTLEY 7/17 1630-1730 7/18 0615-0700-0930 CLOSING WITH NO CHARGES TO CUST…"
type textarea "x"
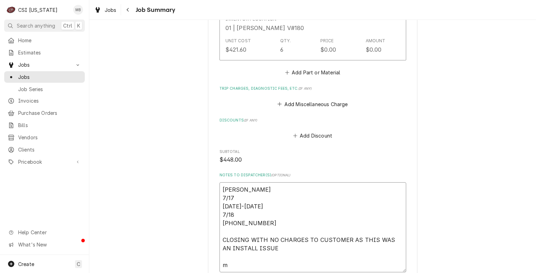
type textarea "JEFF HARTLEY 7/17 1630-1730 7/18 0615-0700-0930 CLOSING WITH NO CHARGES TO CUST…"
type textarea "x"
type textarea "JEFF HARTLEY 7/17 1630-1730 7/18 0615-0700-0930 CLOSING WITH NO CHARGES TO CUST…"
type textarea "x"
type textarea "JEFF HARTLEY 7/17 1630-1730 7/18 0615-0700-0930 CLOSING WITH NO CHARGES TO CUST…"
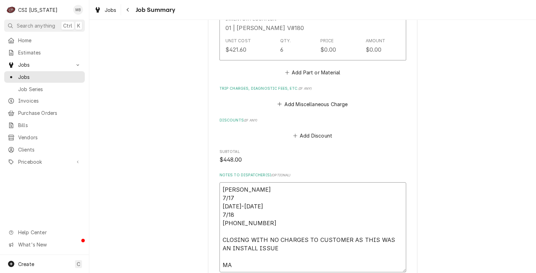
type textarea "x"
type textarea "JEFF HARTLEY 7/17 1630-1730 7/18 0615-0700-0930 CLOSING WITH NO CHARGES TO CUST…"
type textarea "x"
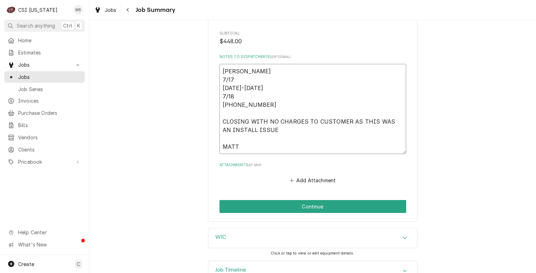
scroll to position [1360, 0]
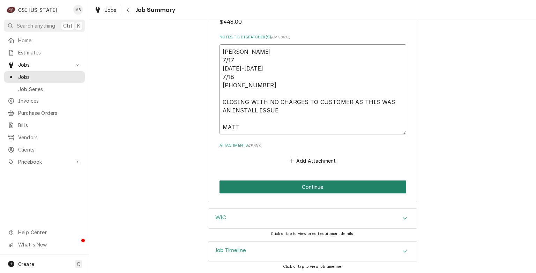
type textarea "JEFF HARTLEY 7/17 1630-1730 7/18 0615-0700-0930 CLOSING WITH NO CHARGES TO CUST…"
click at [324, 188] on button "Continue" at bounding box center [313, 186] width 187 height 13
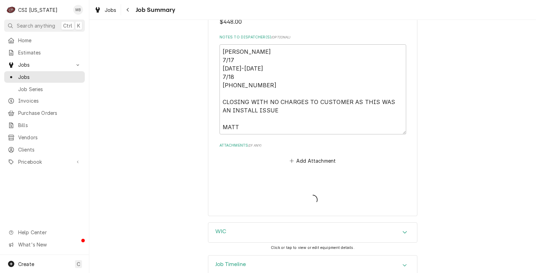
type textarea "x"
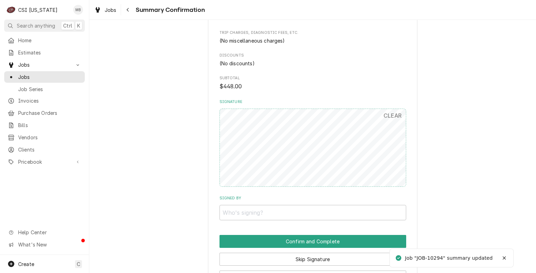
scroll to position [1117, 0]
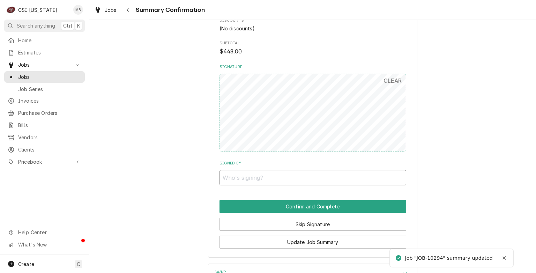
click at [264, 181] on input "Signed By" at bounding box center [313, 177] width 187 height 15
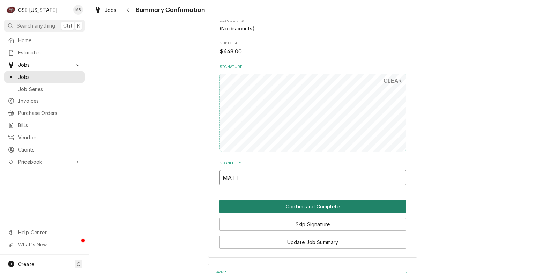
type input "MATT"
click at [280, 200] on button "Confirm and Complete" at bounding box center [313, 206] width 187 height 13
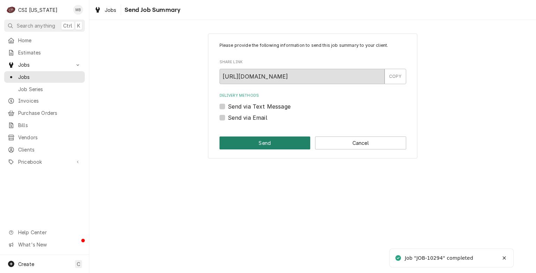
click at [297, 142] on button "Send" at bounding box center [265, 142] width 91 height 13
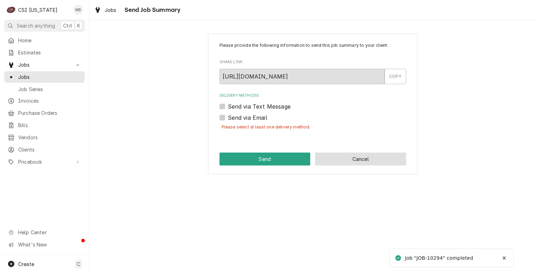
click at [372, 163] on button "Cancel" at bounding box center [360, 159] width 91 height 13
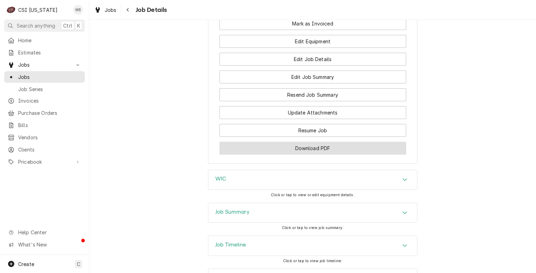
scroll to position [785, 0]
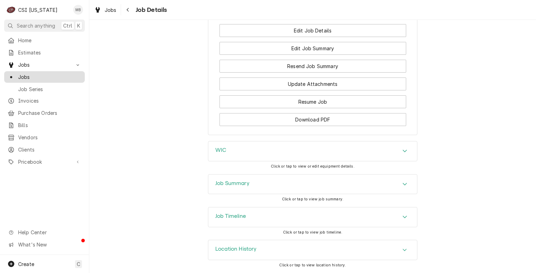
click at [36, 79] on link "Jobs" at bounding box center [44, 77] width 81 height 12
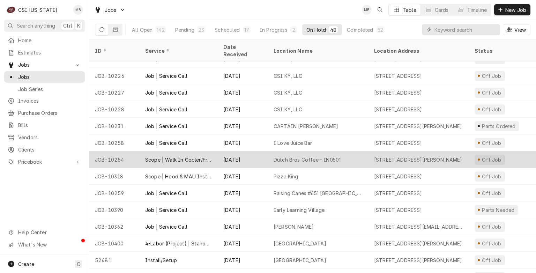
scroll to position [205, 0]
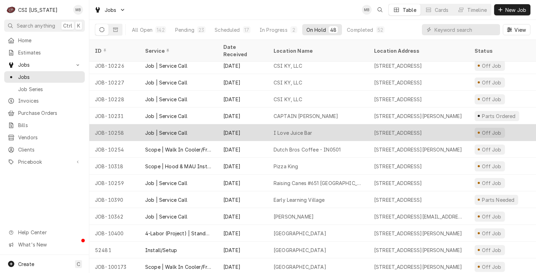
click at [260, 124] on div "[DATE]" at bounding box center [243, 132] width 50 height 17
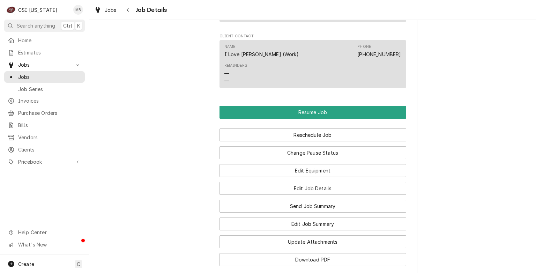
scroll to position [768, 0]
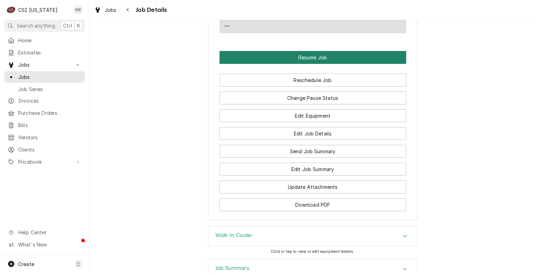
click at [321, 60] on button "Resume Job" at bounding box center [313, 57] width 187 height 13
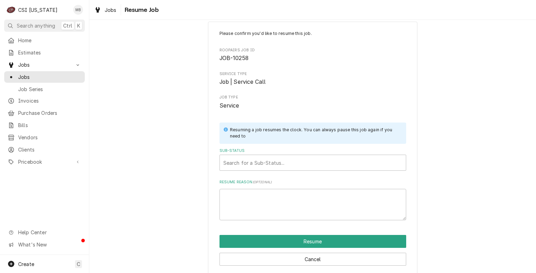
scroll to position [19, 0]
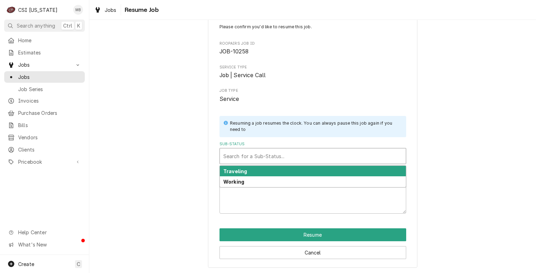
click at [286, 161] on div "Sub-Status" at bounding box center [312, 156] width 179 height 13
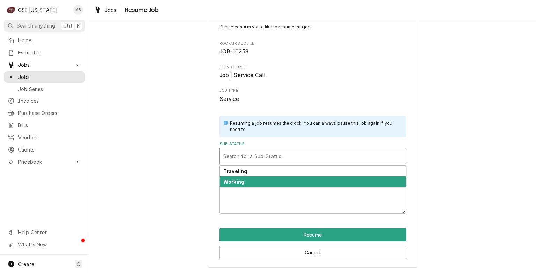
click at [280, 181] on div "Working" at bounding box center [313, 181] width 186 height 11
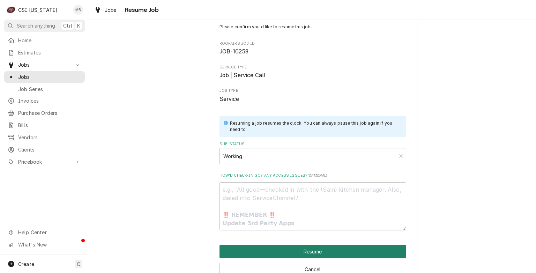
click at [296, 253] on button "Resume" at bounding box center [313, 251] width 187 height 13
type textarea "x"
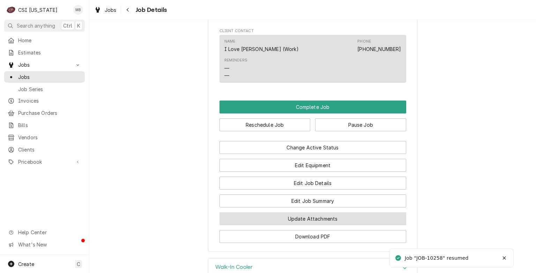
scroll to position [698, 0]
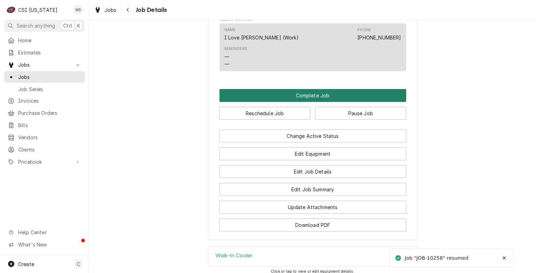
click at [311, 102] on button "Complete Job" at bounding box center [313, 95] width 187 height 13
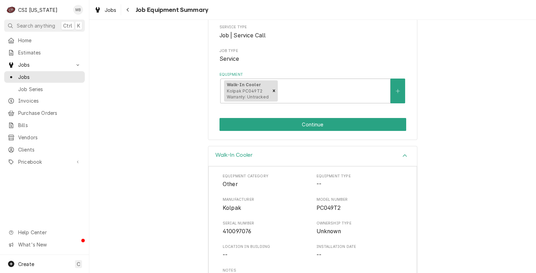
scroll to position [166, 0]
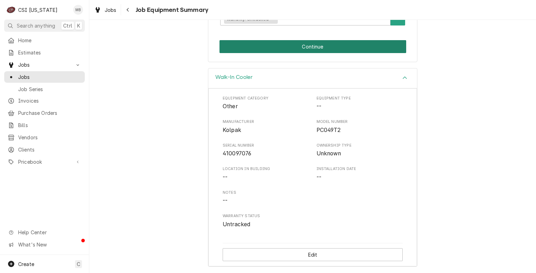
click at [316, 40] on button "Continue" at bounding box center [313, 46] width 187 height 13
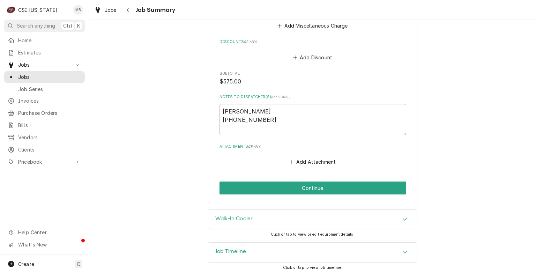
scroll to position [1179, 0]
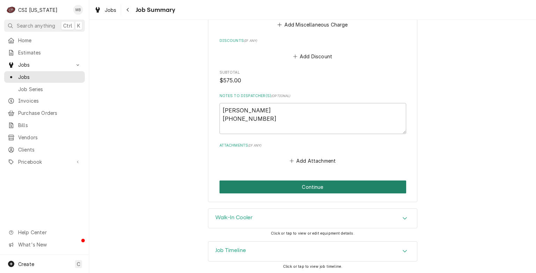
click at [289, 187] on button "Continue" at bounding box center [313, 186] width 187 height 13
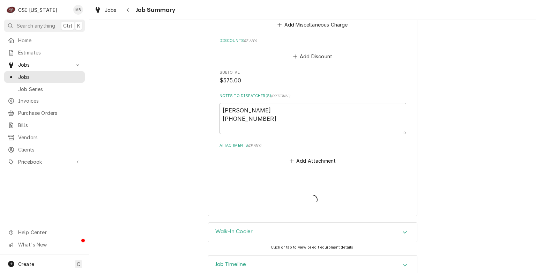
type textarea "x"
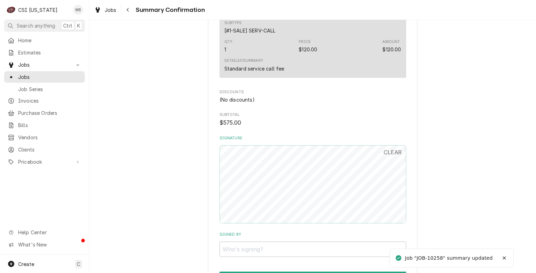
scroll to position [1012, 0]
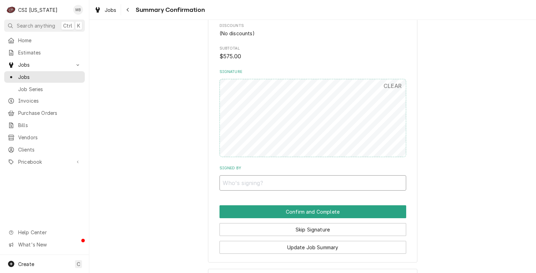
click at [281, 186] on input "Signed By" at bounding box center [313, 182] width 187 height 15
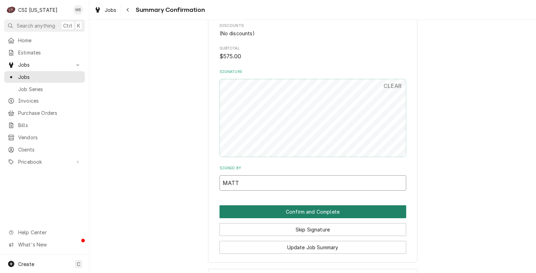
type input "MATT"
click at [270, 216] on button "Confirm and Complete" at bounding box center [313, 211] width 187 height 13
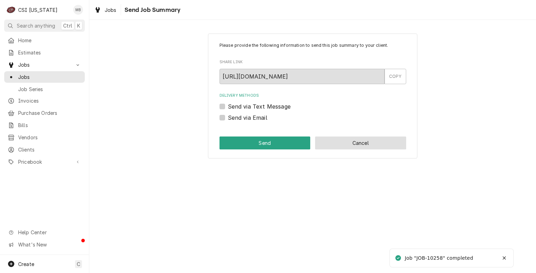
click at [353, 141] on button "Cancel" at bounding box center [360, 142] width 91 height 13
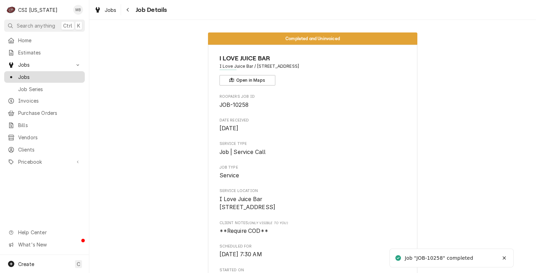
click at [36, 73] on span "Jobs" at bounding box center [49, 76] width 63 height 7
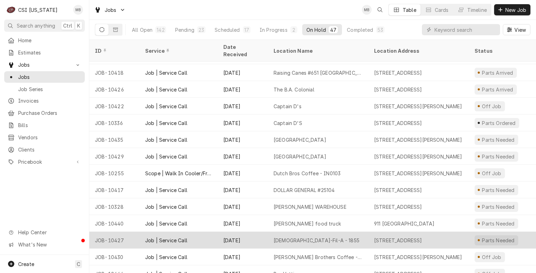
scroll to position [572, 0]
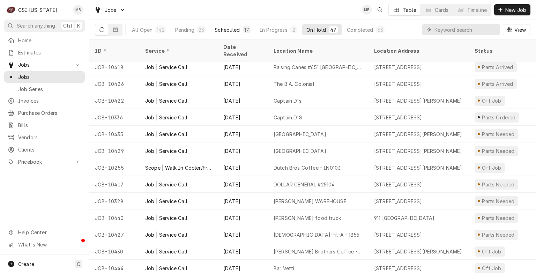
click at [236, 33] on button "Scheduled 17" at bounding box center [232, 29] width 44 height 11
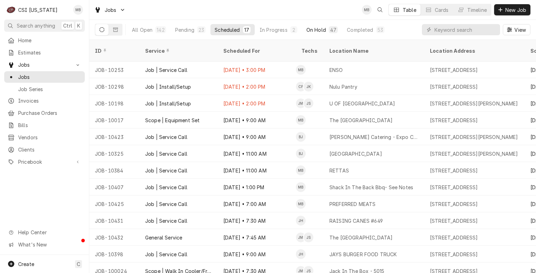
click at [308, 25] on button "On Hold 47" at bounding box center [322, 29] width 40 height 11
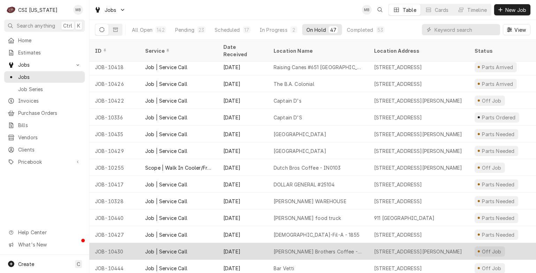
click at [293, 248] on div "Heine Brothers Coffee - Blankernbaker Parkway" at bounding box center [318, 251] width 89 height 7
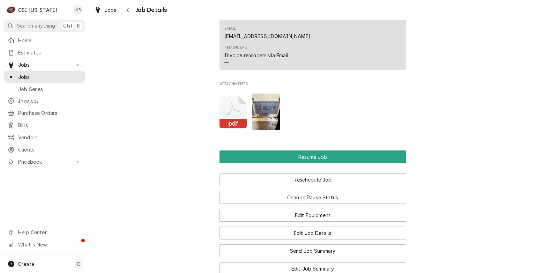
scroll to position [838, 0]
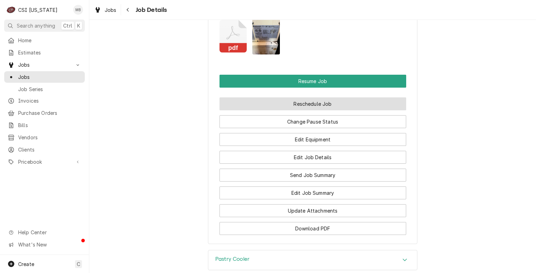
click at [316, 97] on button "Reschedule Job" at bounding box center [313, 103] width 187 height 13
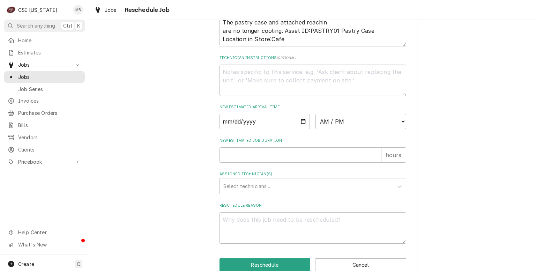
scroll to position [271, 0]
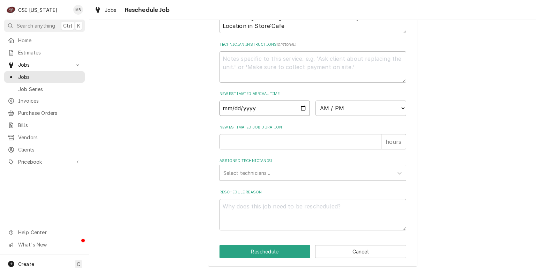
click at [300, 110] on input "Date" at bounding box center [265, 108] width 91 height 15
type textarea "x"
type input "[DATE]"
click at [335, 113] on select "AM / PM 6:00 AM 6:15 AM 6:30 AM 6:45 AM 7:00 AM 7:15 AM 7:30 AM 7:45 AM 8:00 AM…" at bounding box center [361, 108] width 91 height 15
select select "12:00:00"
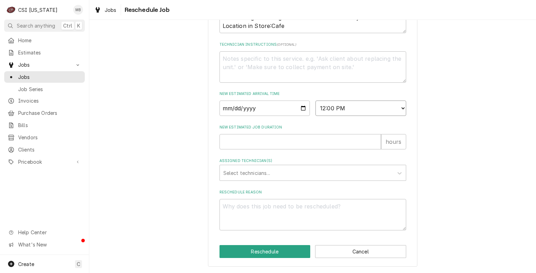
click at [316, 101] on select "AM / PM 6:00 AM 6:15 AM 6:30 AM 6:45 AM 7:00 AM 7:15 AM 7:30 AM 7:45 AM 8:00 AM…" at bounding box center [361, 108] width 91 height 15
type textarea "x"
click at [357, 104] on select "AM / PM 6:00 AM 6:15 AM 6:30 AM 6:45 AM 7:00 AM 7:15 AM 7:30 AM 7:45 AM 8:00 AM…" at bounding box center [361, 108] width 91 height 15
select select "13:00:00"
click at [316, 101] on select "AM / PM 6:00 AM 6:15 AM 6:30 AM 6:45 AM 7:00 AM 7:15 AM 7:30 AM 7:45 AM 8:00 AM…" at bounding box center [361, 108] width 91 height 15
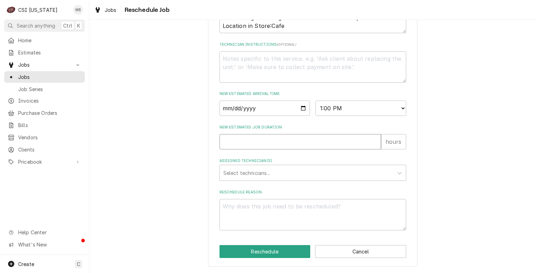
click at [245, 143] on input "New Estimated Job Duration" at bounding box center [301, 141] width 162 height 15
type textarea "x"
type input "2"
click at [249, 184] on div "Please provide some additional details to reschedule this job. Roopairs Job ID …" at bounding box center [313, 4] width 187 height 452
click at [250, 182] on div "Please provide some additional details to reschedule this job. Roopairs Job ID …" at bounding box center [313, 4] width 187 height 452
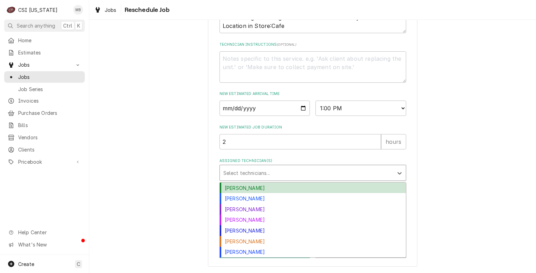
click at [251, 178] on div "Assigned Technician(s)" at bounding box center [306, 173] width 167 height 13
click at [249, 187] on div "[PERSON_NAME]" at bounding box center [313, 188] width 186 height 11
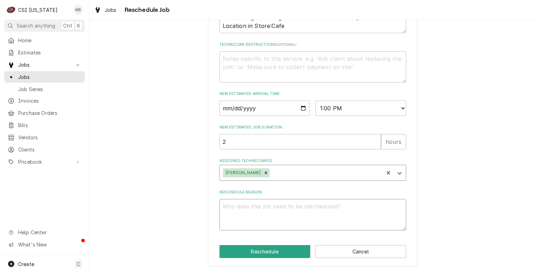
click at [244, 211] on textarea "Reschedule Reason" at bounding box center [313, 214] width 187 height 31
type textarea "x"
type textarea "U"
type textarea "x"
type textarea "UN"
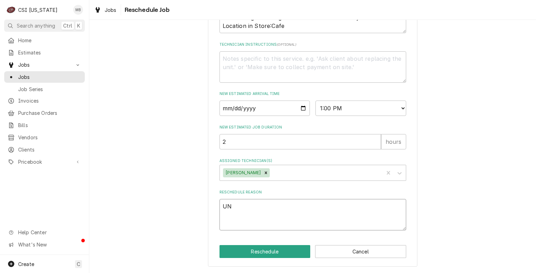
type textarea "x"
type textarea "UNI"
type textarea "x"
type textarea "UNIT"
type textarea "x"
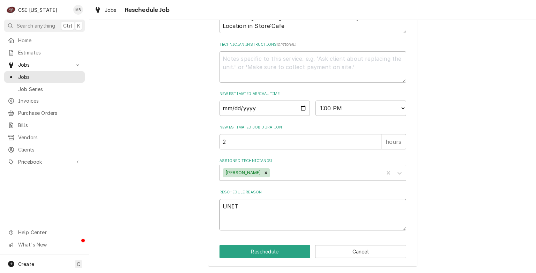
type textarea "UNIT"
type textarea "x"
type textarea "UNIT I"
type textarea "x"
type textarea "UNIT IS"
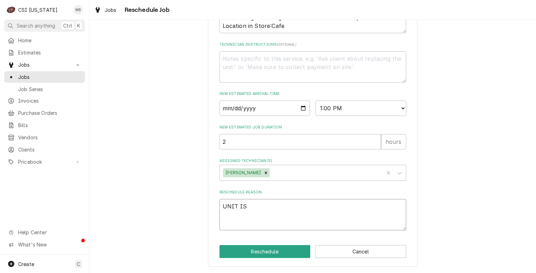
type textarea "x"
type textarea "UNIT IS"
type textarea "x"
type textarea "UNIT IS T"
type textarea "x"
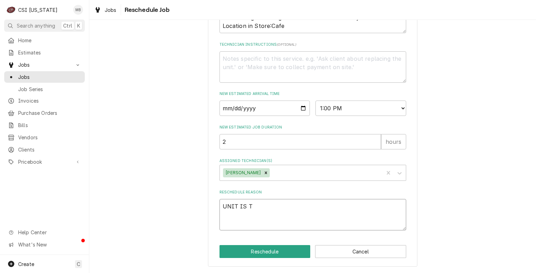
type textarea "UNIT IS TH"
type textarea "x"
type textarea "UNIT IS THW"
type textarea "x"
type textarea "UNIT IS TH"
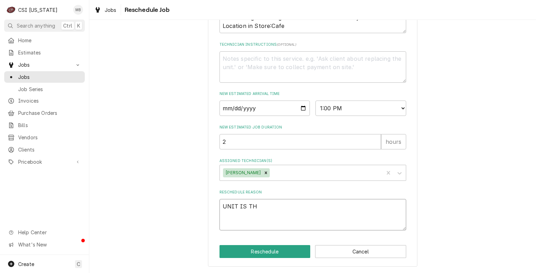
type textarea "x"
type textarea "UNIT IS THA"
type textarea "x"
type textarea "UNIT IS THAW"
type textarea "x"
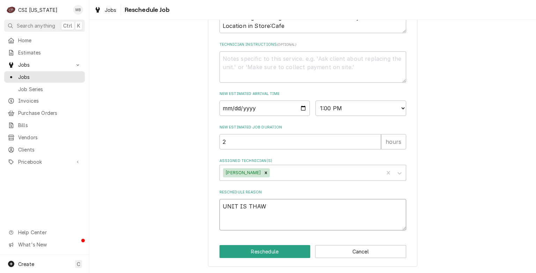
type textarea "UNIT IS THAWE"
type textarea "x"
type textarea "UNIT IS THAWED"
click at [284, 259] on div "Please provide some additional details to reschedule this job. Roopairs Job ID …" at bounding box center [312, 18] width 209 height 497
click at [282, 258] on div "Please provide some additional details to reschedule this job. Roopairs Job ID …" at bounding box center [312, 18] width 209 height 497
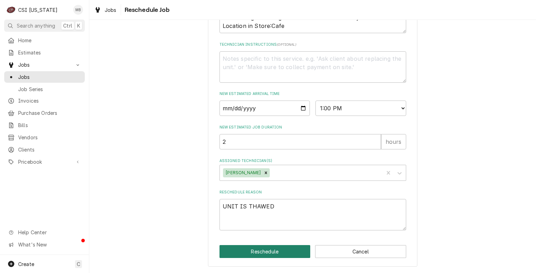
click at [281, 253] on button "Reschedule" at bounding box center [265, 251] width 91 height 13
type textarea "x"
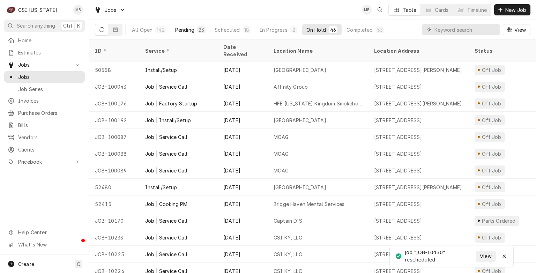
click at [197, 34] on button "Pending 23" at bounding box center [190, 29] width 39 height 11
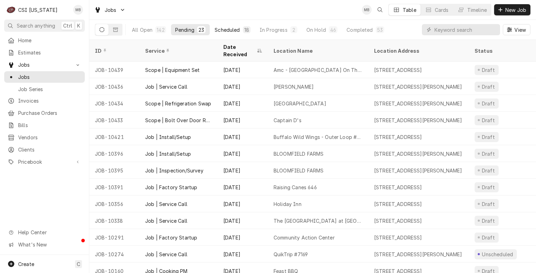
click at [234, 34] on button "Scheduled 18" at bounding box center [232, 29] width 44 height 11
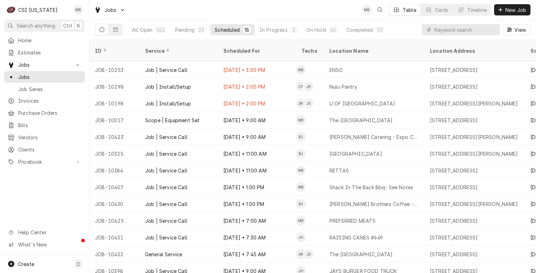
click at [320, 23] on div "All Open 142 Pending 23 Scheduled 18 In Progress 2 On Hold 46 Completed 53" at bounding box center [258, 30] width 261 height 20
click at [319, 30] on div "On Hold" at bounding box center [316, 29] width 20 height 7
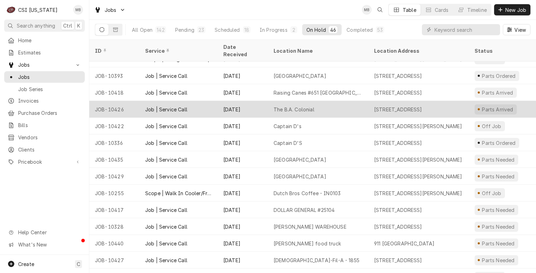
scroll to position [556, 0]
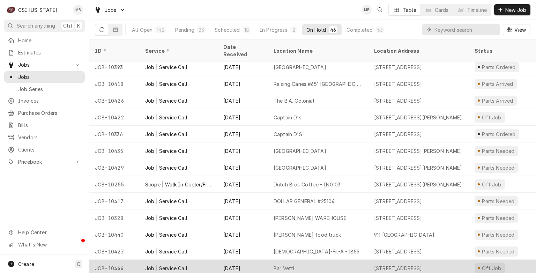
click at [282, 265] on div "Bar Vetti" at bounding box center [284, 268] width 21 height 7
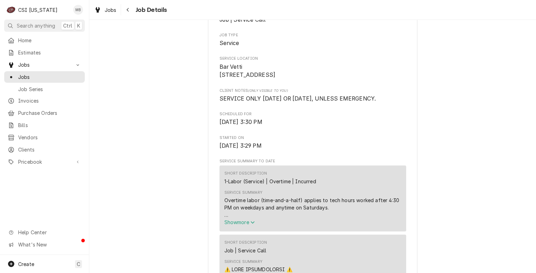
scroll to position [104, 0]
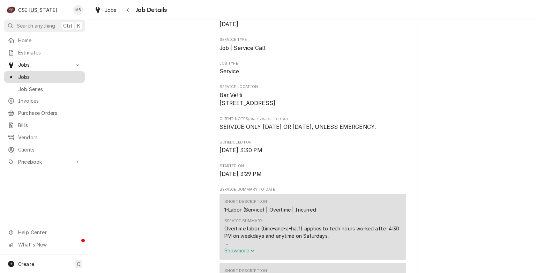
click at [20, 77] on span "Jobs" at bounding box center [49, 76] width 63 height 7
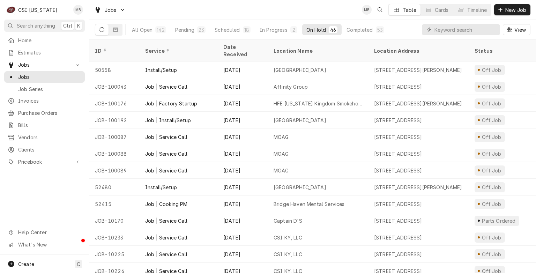
click at [225, 23] on div "All Open 142 Pending 23 Scheduled 18 In Progress 2 On Hold 46 Completed 53" at bounding box center [258, 30] width 261 height 20
click at [221, 29] on div "Scheduled" at bounding box center [227, 29] width 25 height 7
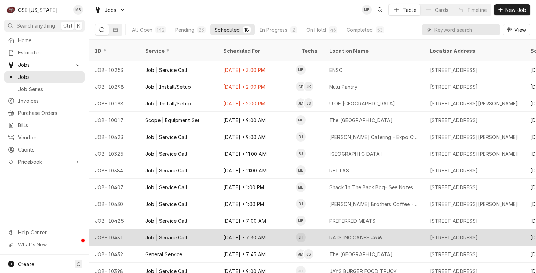
scroll to position [35, 0]
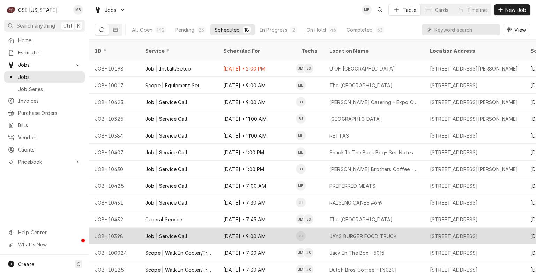
click at [237, 228] on div "Aug 12 • 9:00 AM" at bounding box center [257, 236] width 78 height 17
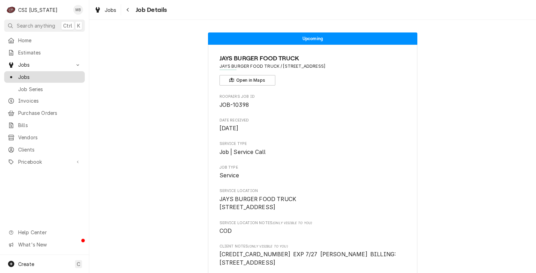
click at [27, 77] on span "Jobs" at bounding box center [49, 76] width 63 height 7
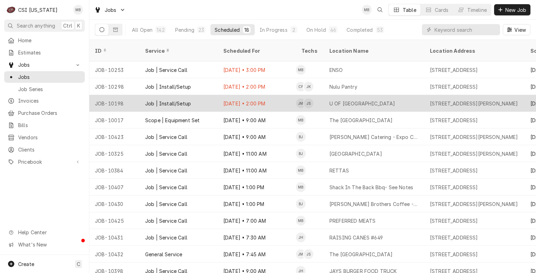
click at [250, 97] on div "[DATE] • 2:00 PM" at bounding box center [257, 103] width 78 height 17
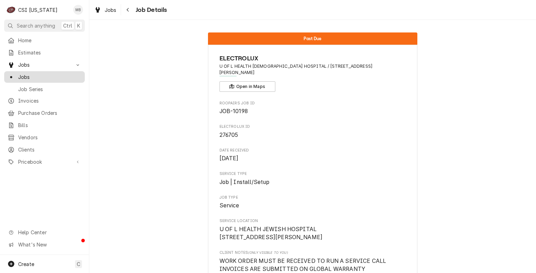
click at [25, 73] on span "Jobs" at bounding box center [49, 76] width 63 height 7
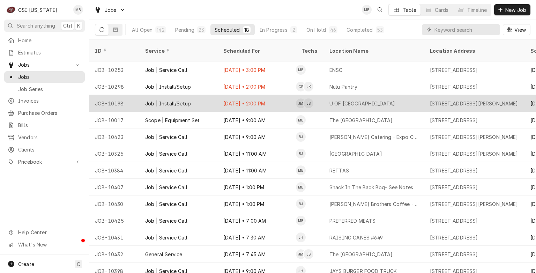
click at [216, 100] on div "Job | Install/Setup" at bounding box center [179, 103] width 78 height 17
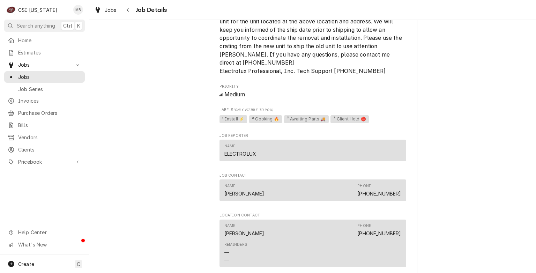
scroll to position [628, 0]
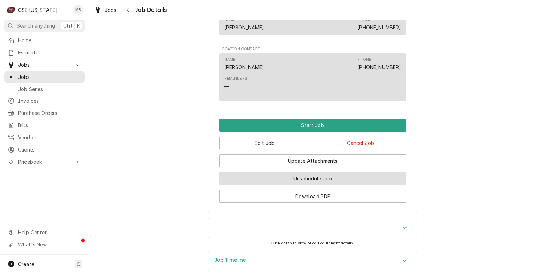
click at [269, 179] on button "Unschedule Job" at bounding box center [313, 178] width 187 height 13
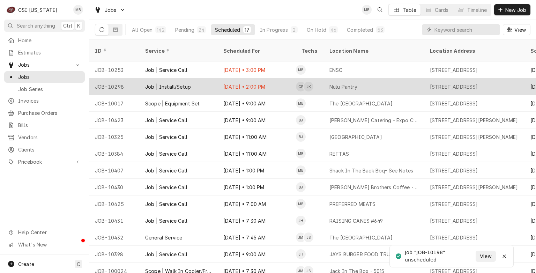
click at [242, 80] on div "Aug 6 • 2:00 PM" at bounding box center [257, 86] width 78 height 17
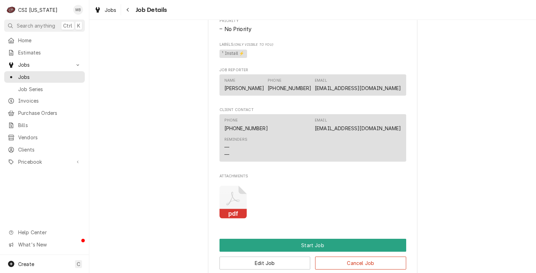
scroll to position [551, 0]
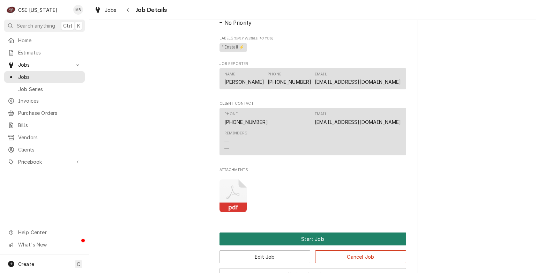
click at [319, 245] on button "Start Job" at bounding box center [313, 238] width 187 height 13
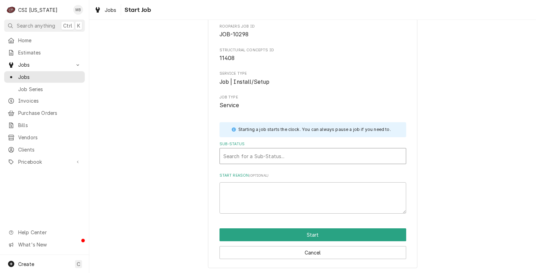
scroll to position [36, 0]
click at [300, 153] on div "Sub-Status" at bounding box center [312, 155] width 179 height 13
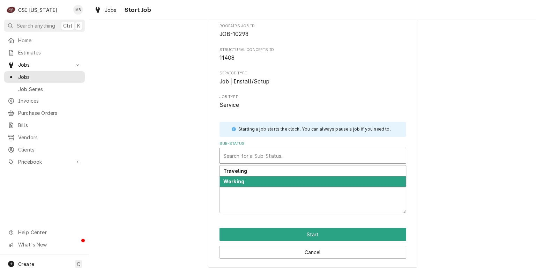
click at [281, 180] on div "Working" at bounding box center [313, 181] width 186 height 11
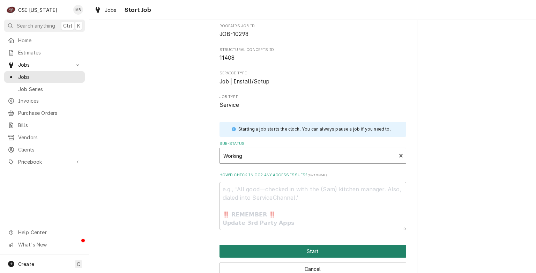
click at [309, 251] on button "Start" at bounding box center [313, 251] width 187 height 13
type textarea "x"
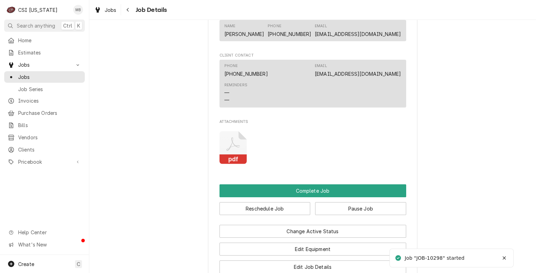
scroll to position [698, 0]
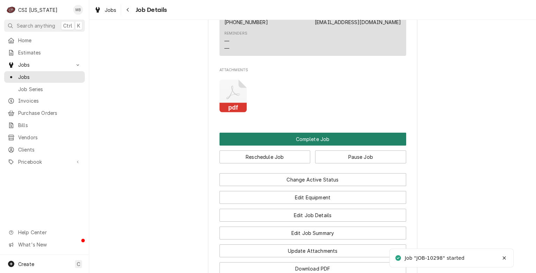
click at [323, 146] on button "Complete Job" at bounding box center [313, 139] width 187 height 13
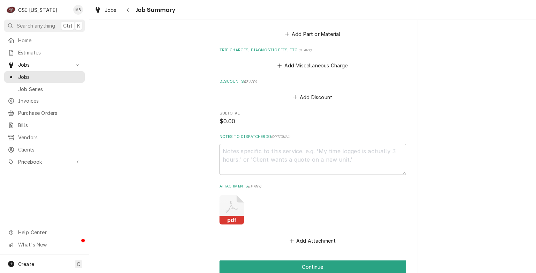
scroll to position [698, 0]
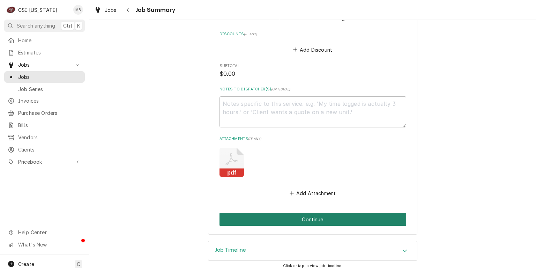
click at [303, 221] on button "Continue" at bounding box center [313, 219] width 187 height 13
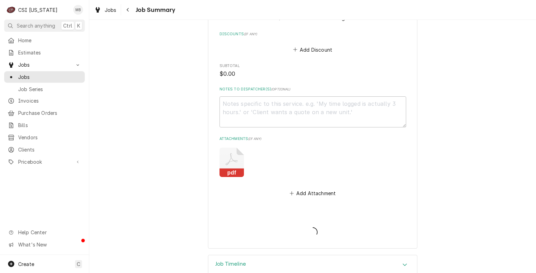
type textarea "x"
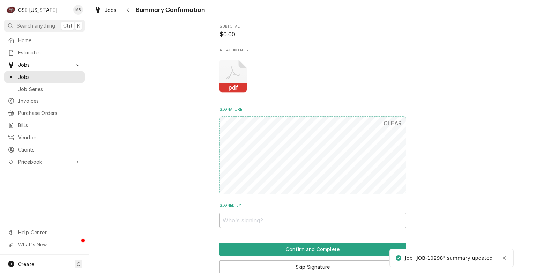
scroll to position [707, 0]
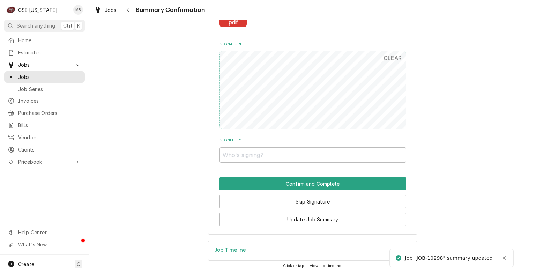
click at [272, 157] on input "Signed By" at bounding box center [313, 154] width 187 height 15
type input "MATT"
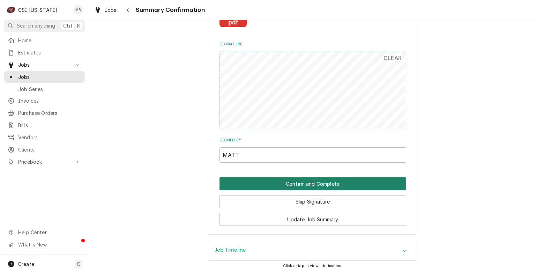
click at [279, 184] on button "Confirm and Complete" at bounding box center [313, 183] width 187 height 13
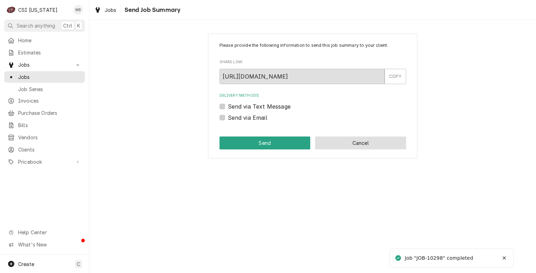
click at [346, 141] on button "Cancel" at bounding box center [360, 142] width 91 height 13
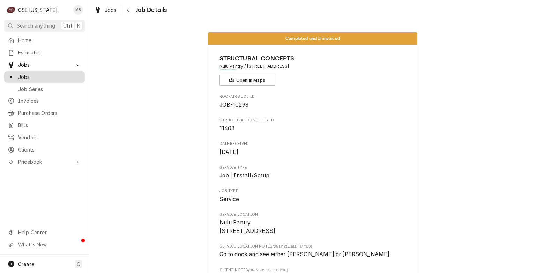
click at [34, 73] on span "Jobs" at bounding box center [49, 76] width 63 height 7
